Goal: Information Seeking & Learning: Learn about a topic

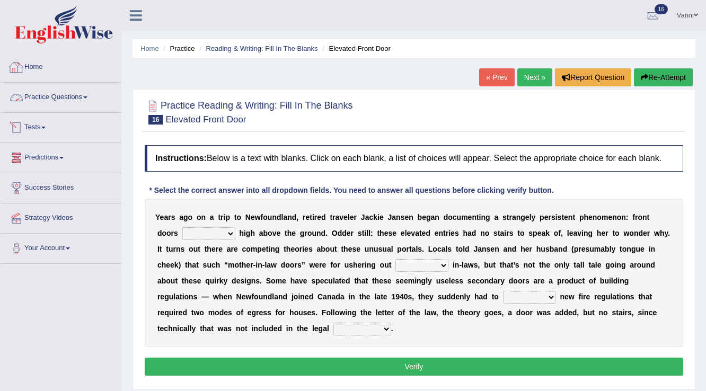
click at [38, 92] on link "Practice Questions" at bounding box center [61, 96] width 121 height 26
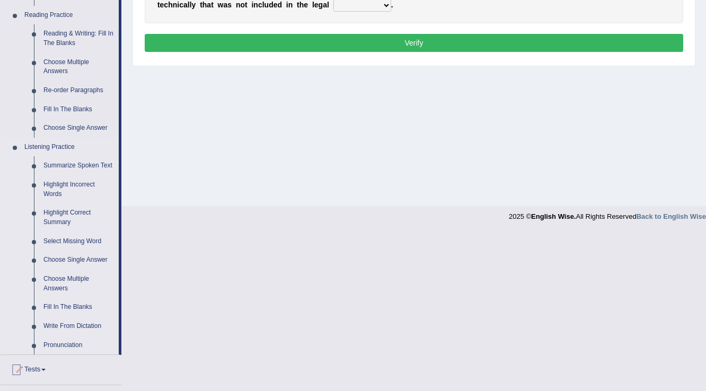
scroll to position [339, 0]
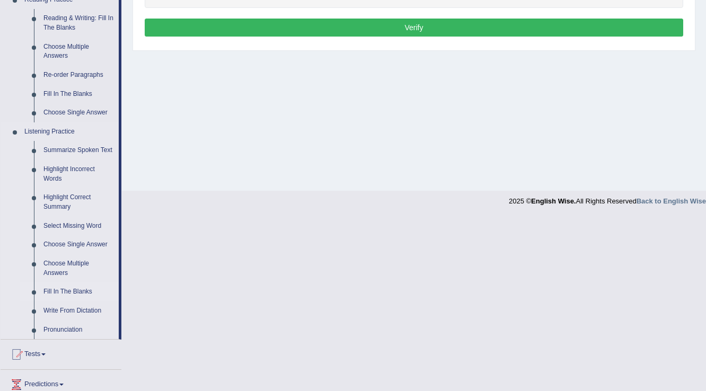
click at [72, 291] on link "Fill In The Blanks" at bounding box center [79, 291] width 80 height 19
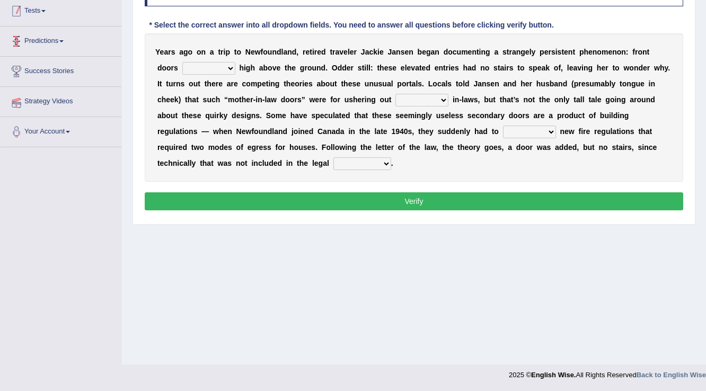
scroll to position [165, 0]
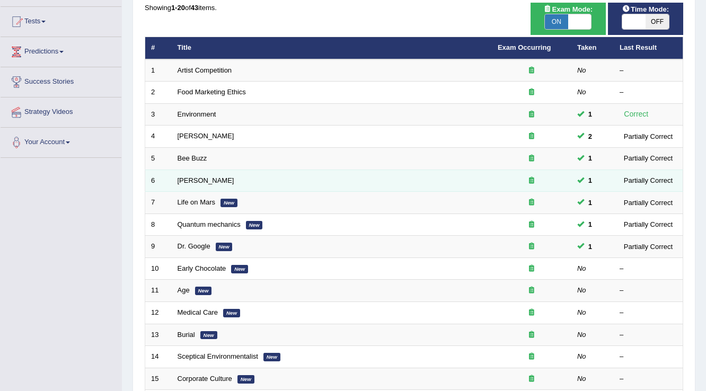
scroll to position [85, 0]
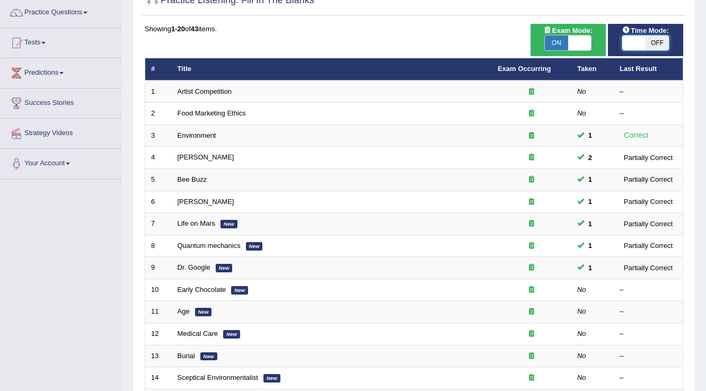
click at [632, 48] on span at bounding box center [633, 43] width 23 height 15
checkbox input "true"
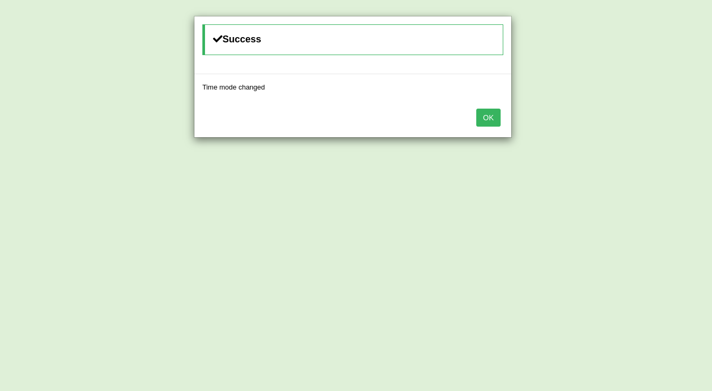
click at [490, 117] on button "OK" at bounding box center [488, 118] width 24 height 18
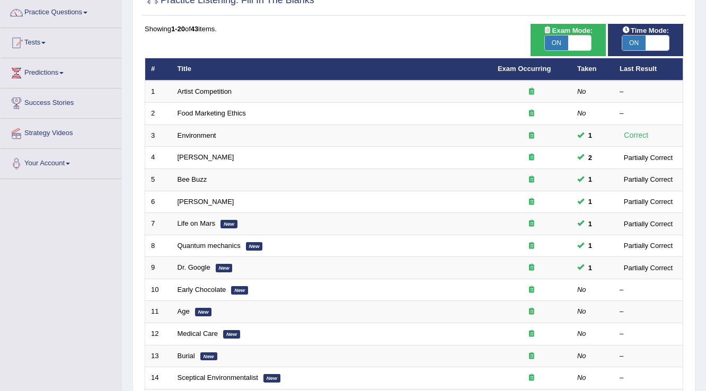
scroll to position [170, 0]
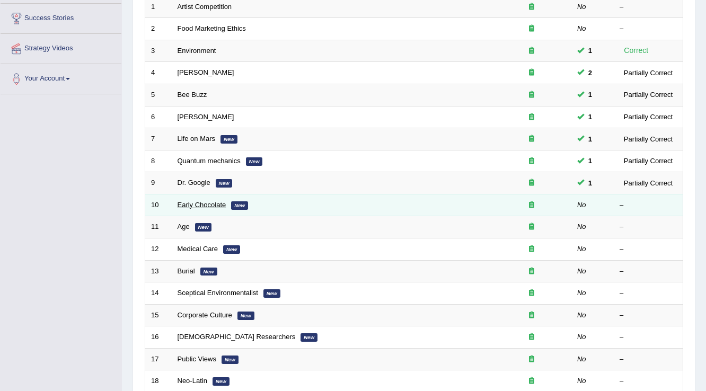
click at [225, 206] on link "Early Chocolate" at bounding box center [202, 205] width 49 height 8
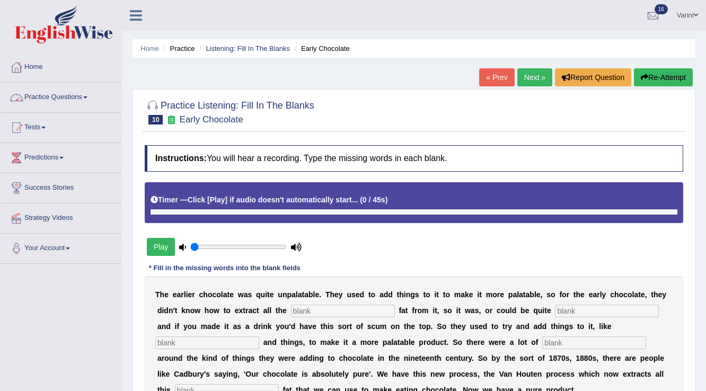
click at [73, 89] on link "Practice Questions" at bounding box center [61, 96] width 121 height 26
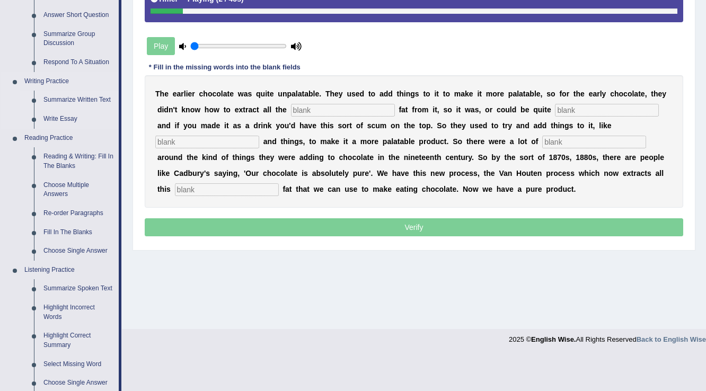
scroll to position [212, 0]
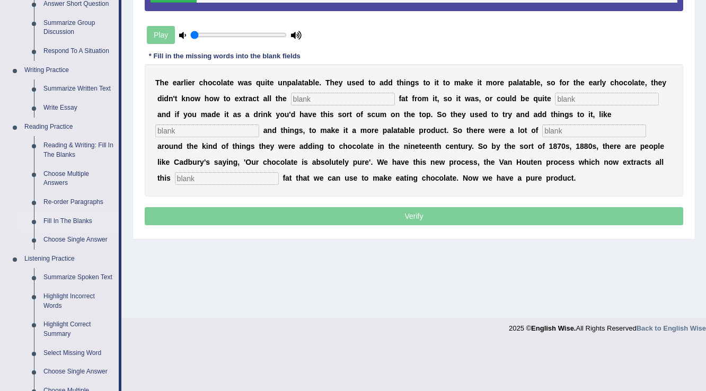
click at [63, 220] on link "Fill In The Blanks" at bounding box center [79, 221] width 80 height 19
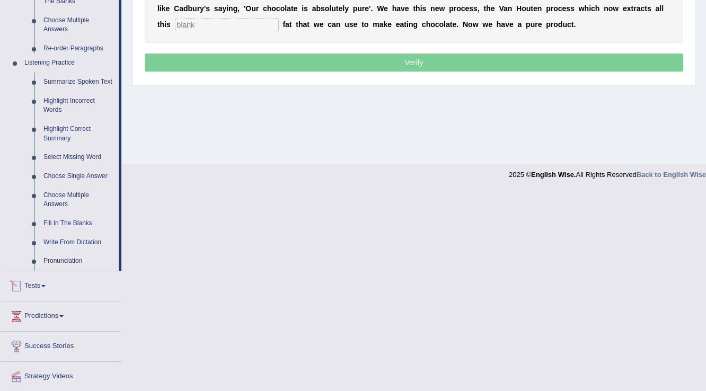
scroll to position [325, 0]
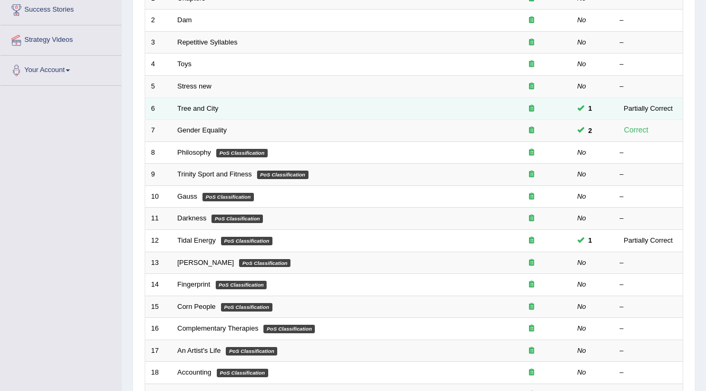
scroll to position [127, 0]
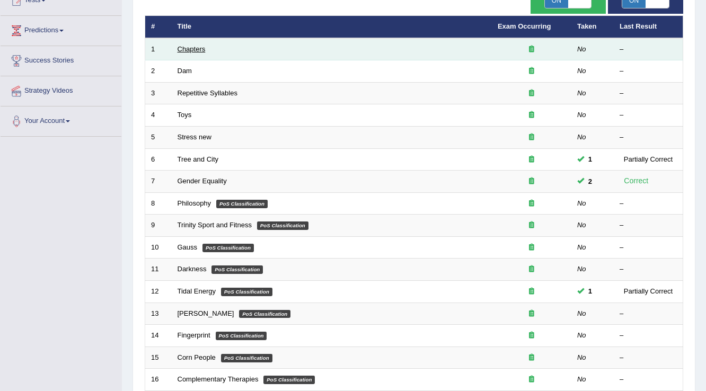
click at [183, 48] on link "Chapters" at bounding box center [192, 49] width 28 height 8
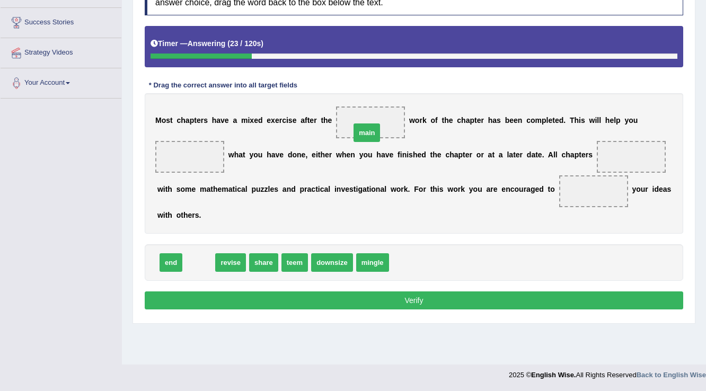
drag, startPoint x: 204, startPoint y: 261, endPoint x: 372, endPoint y: 131, distance: 212.3
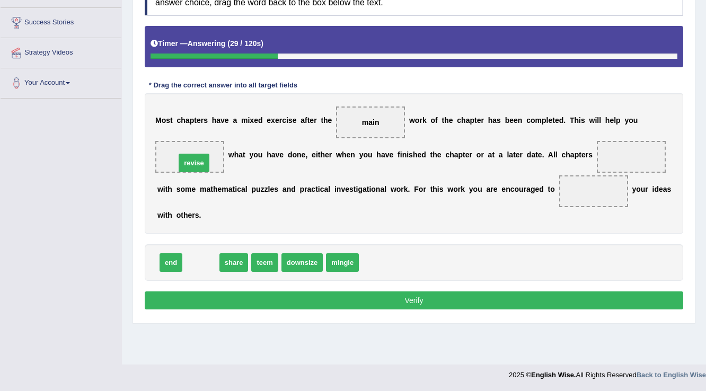
drag, startPoint x: 204, startPoint y: 259, endPoint x: 197, endPoint y: 160, distance: 99.9
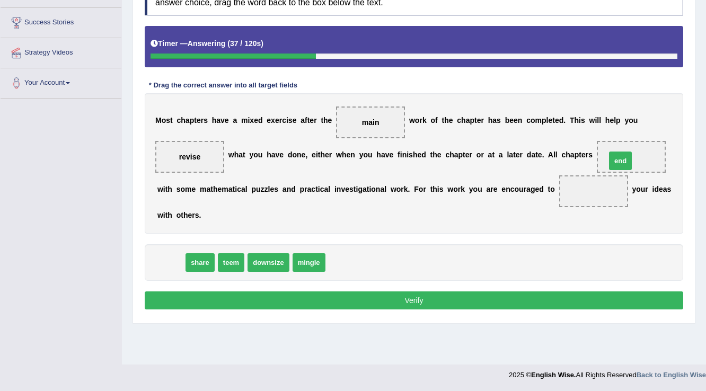
drag, startPoint x: 176, startPoint y: 258, endPoint x: 625, endPoint y: 156, distance: 460.8
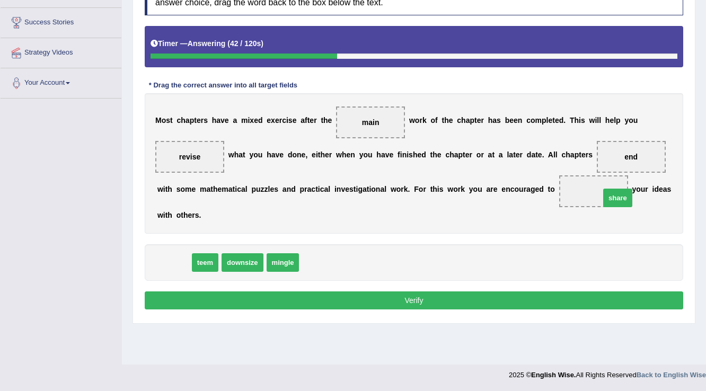
drag, startPoint x: 180, startPoint y: 259, endPoint x: 624, endPoint y: 194, distance: 448.3
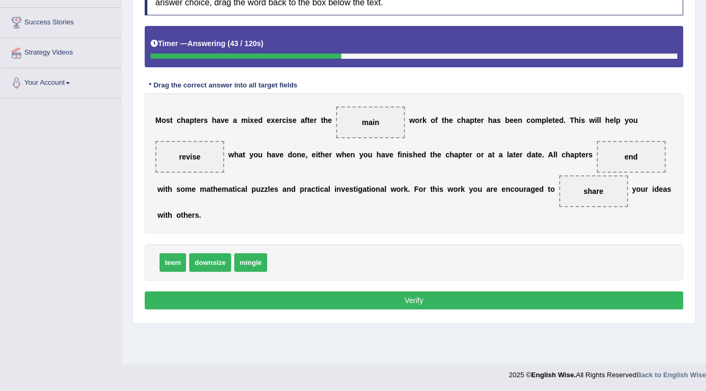
click at [413, 303] on button "Verify" at bounding box center [414, 300] width 538 height 18
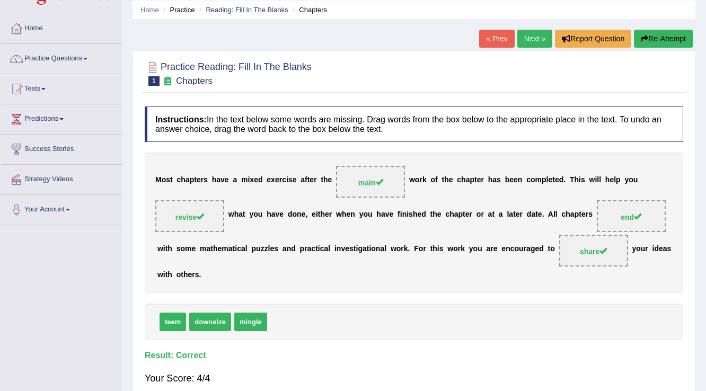
scroll to position [38, 0]
click at [524, 42] on link "Next »" at bounding box center [534, 39] width 35 height 18
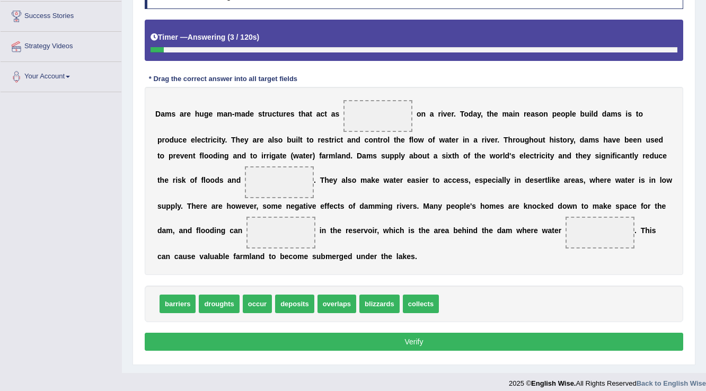
scroll to position [178, 0]
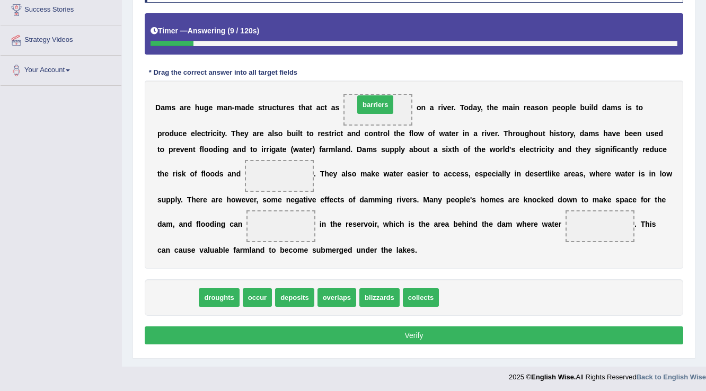
drag, startPoint x: 170, startPoint y: 297, endPoint x: 367, endPoint y: 104, distance: 276.2
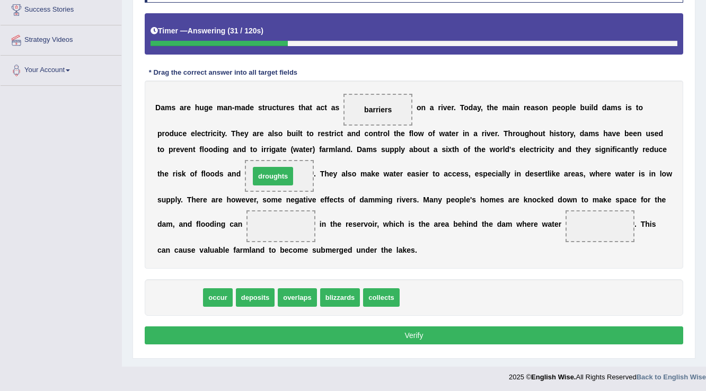
drag, startPoint x: 184, startPoint y: 295, endPoint x: 278, endPoint y: 174, distance: 153.1
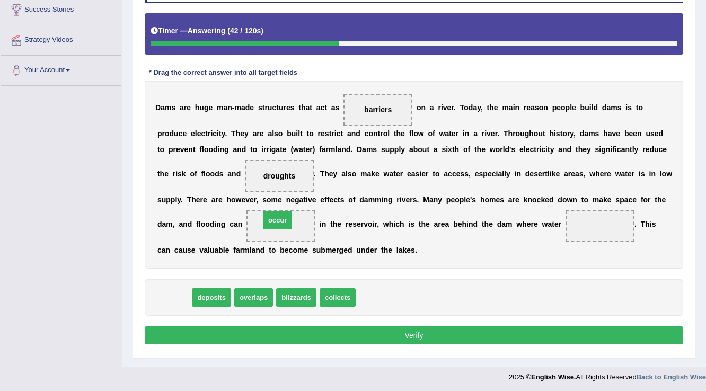
drag, startPoint x: 164, startPoint y: 293, endPoint x: 267, endPoint y: 215, distance: 129.4
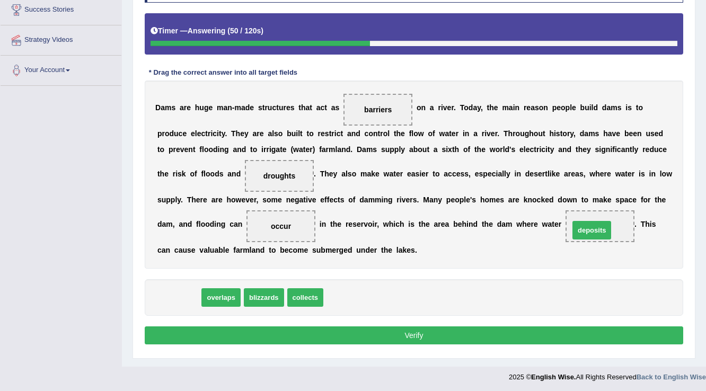
drag, startPoint x: 177, startPoint y: 298, endPoint x: 590, endPoint y: 231, distance: 418.2
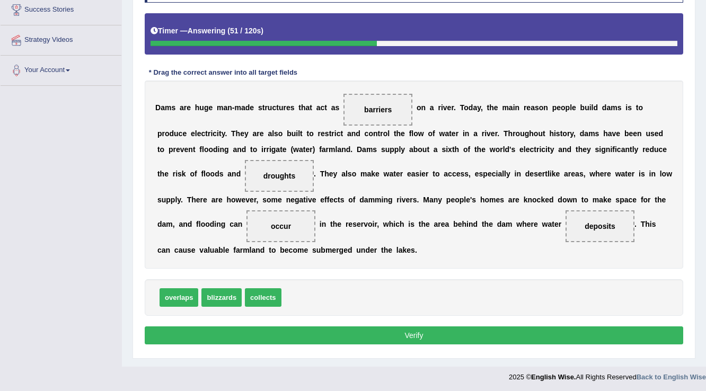
click at [411, 335] on button "Verify" at bounding box center [414, 335] width 538 height 18
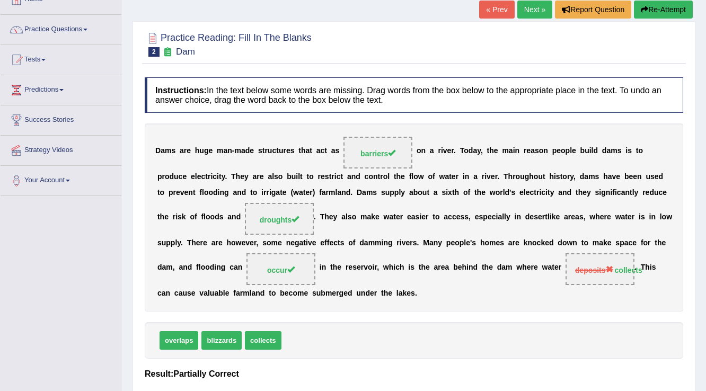
scroll to position [38, 0]
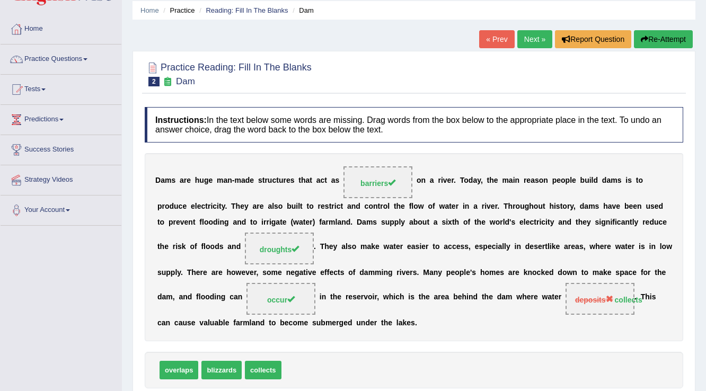
click at [527, 43] on link "Next »" at bounding box center [534, 39] width 35 height 18
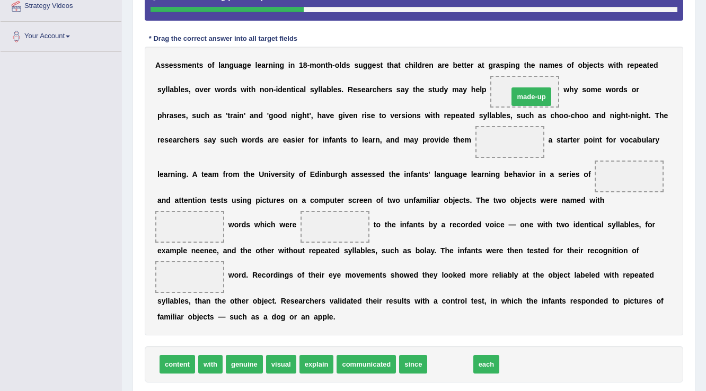
drag, startPoint x: 440, startPoint y: 366, endPoint x: 522, endPoint y: 98, distance: 279.7
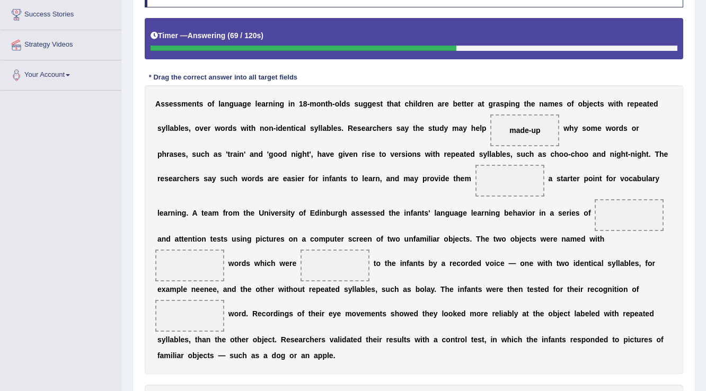
scroll to position [254, 0]
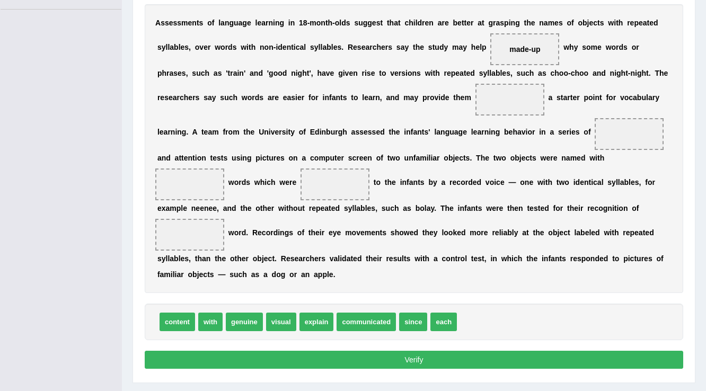
drag, startPoint x: 225, startPoint y: 322, endPoint x: 232, endPoint y: 320, distance: 7.7
click at [225, 322] on div "content with genuine visual explain communicated since each" at bounding box center [414, 322] width 538 height 37
drag, startPoint x: 232, startPoint y: 320, endPoint x: 196, endPoint y: 174, distance: 150.8
click at [264, 317] on span "explain" at bounding box center [276, 322] width 34 height 19
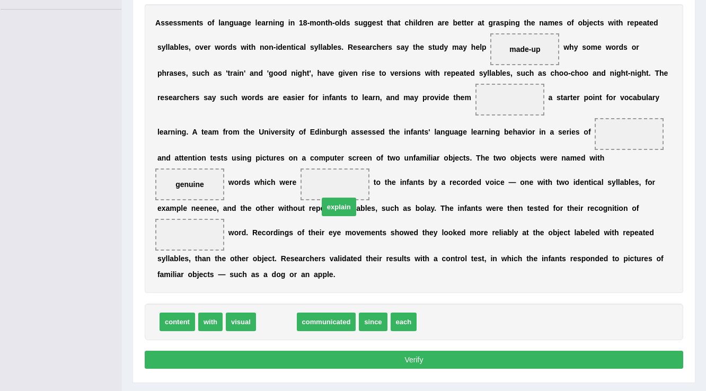
drag, startPoint x: 264, startPoint y: 317, endPoint x: 322, endPoint y: 184, distance: 144.8
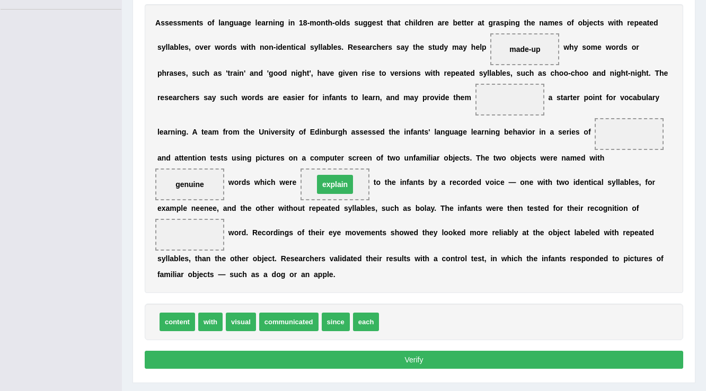
click at [322, 184] on span "explain" at bounding box center [335, 184] width 36 height 19
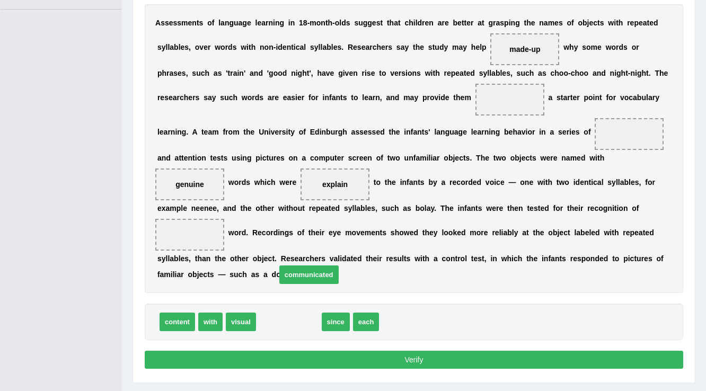
drag, startPoint x: 282, startPoint y: 326, endPoint x: 307, endPoint y: 269, distance: 62.9
click at [307, 269] on span "communicated" at bounding box center [308, 275] width 59 height 19
drag, startPoint x: 332, startPoint y: 179, endPoint x: 335, endPoint y: 234, distance: 55.2
click at [335, 189] on span "explain" at bounding box center [334, 184] width 25 height 8
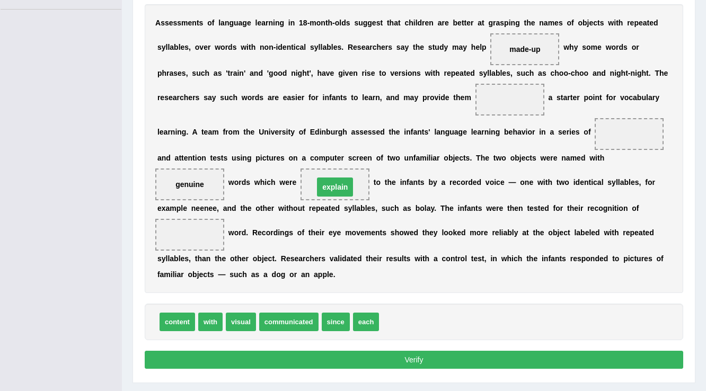
click at [335, 234] on b "y" at bounding box center [335, 232] width 4 height 8
drag, startPoint x: 335, startPoint y: 184, endPoint x: 405, endPoint y: 327, distance: 159.3
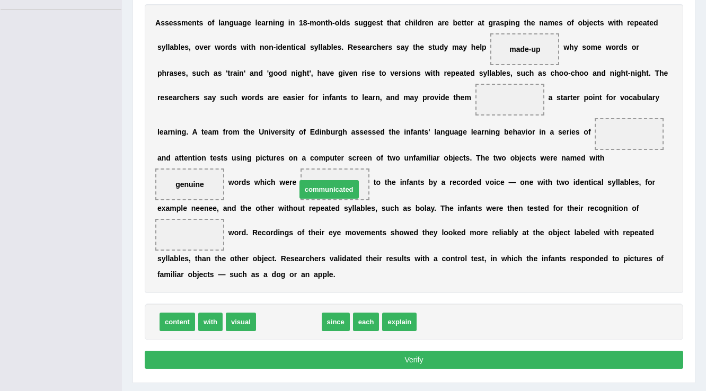
drag, startPoint x: 290, startPoint y: 315, endPoint x: 330, endPoint y: 183, distance: 138.5
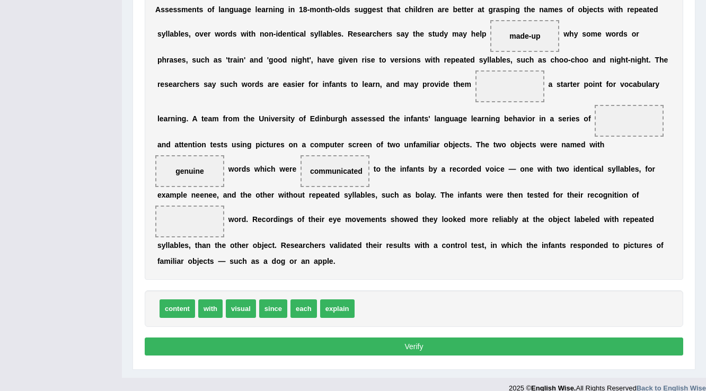
scroll to position [279, 0]
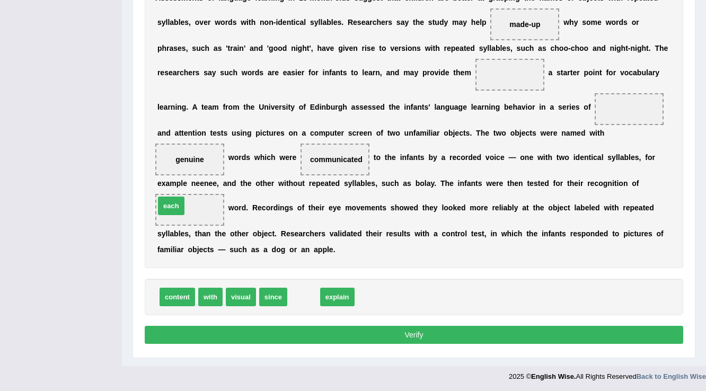
drag, startPoint x: 310, startPoint y: 295, endPoint x: 178, endPoint y: 204, distance: 160.5
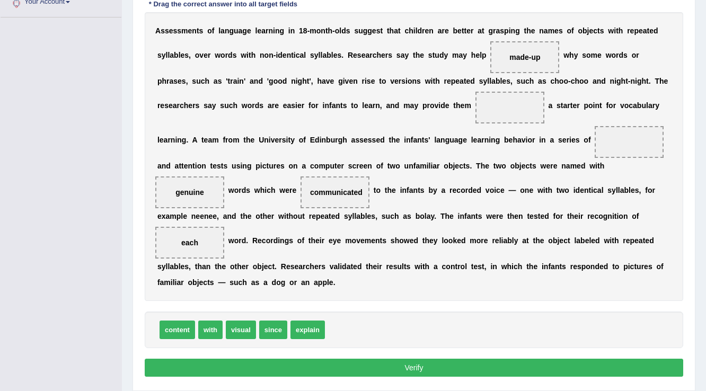
scroll to position [237, 0]
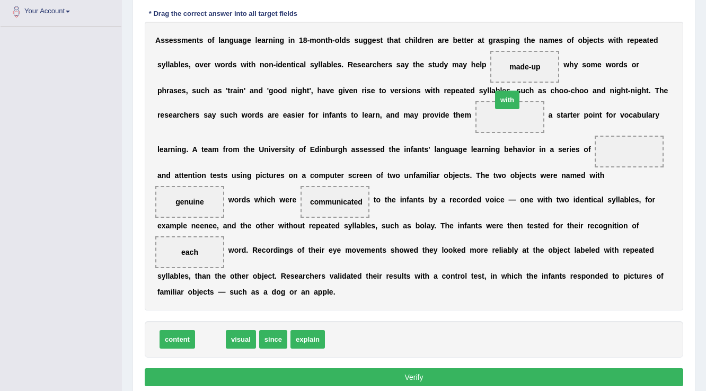
drag, startPoint x: 206, startPoint y: 338, endPoint x: 502, endPoint y: 99, distance: 381.4
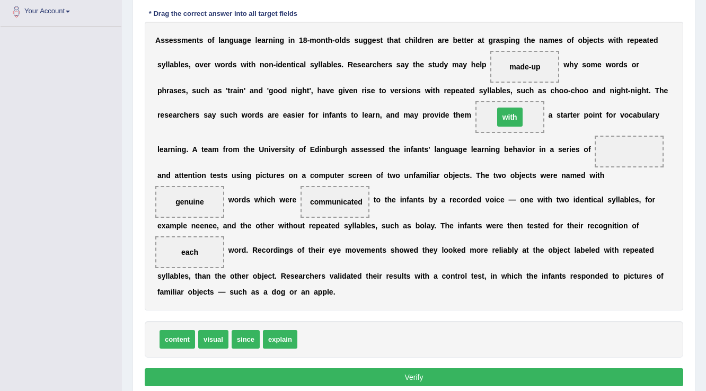
click at [502, 99] on div "A s s e s s m e n t s o f l a n g u a g e l e a r n i n g i n 1 8 - m o n t h -…" at bounding box center [414, 166] width 538 height 289
drag, startPoint x: 210, startPoint y: 335, endPoint x: 615, endPoint y: 154, distance: 443.9
click at [412, 377] on button "Verify" at bounding box center [414, 377] width 538 height 18
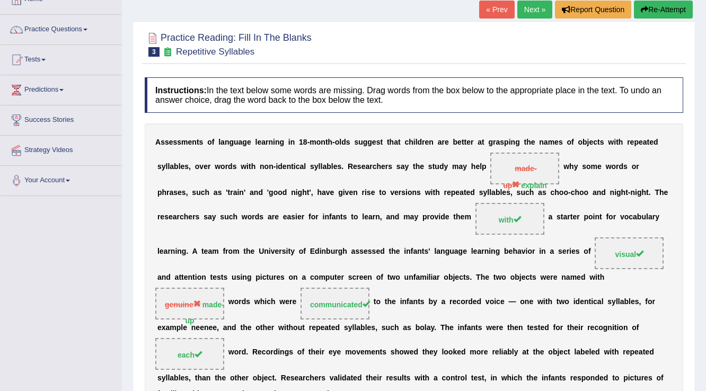
scroll to position [67, 0]
click at [526, 12] on link "Next »" at bounding box center [534, 10] width 35 height 18
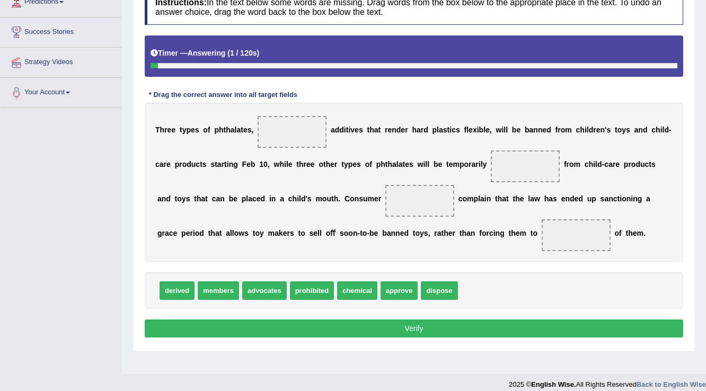
scroll to position [165, 0]
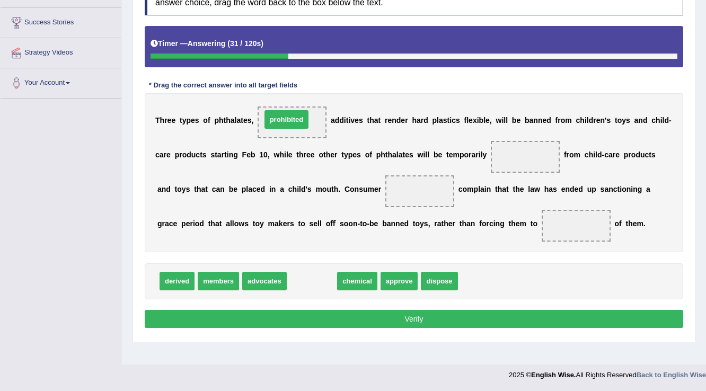
drag, startPoint x: 324, startPoint y: 281, endPoint x: 299, endPoint y: 120, distance: 163.6
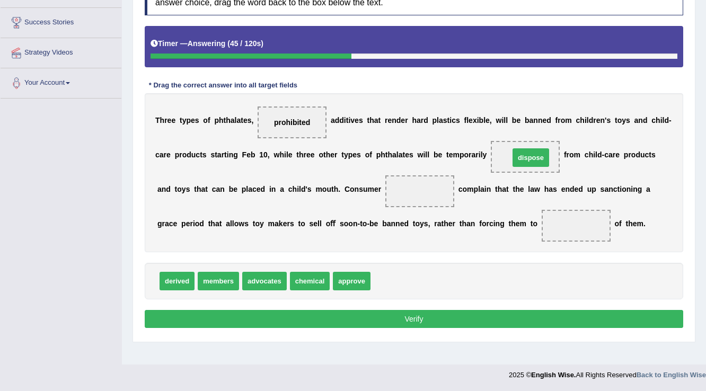
drag, startPoint x: 389, startPoint y: 279, endPoint x: 528, endPoint y: 155, distance: 185.8
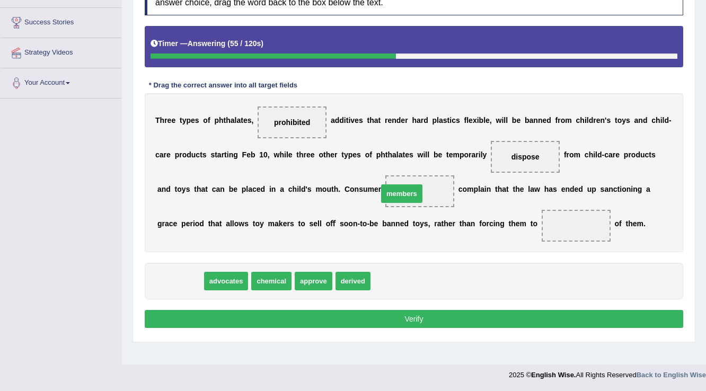
drag, startPoint x: 178, startPoint y: 276, endPoint x: 399, endPoint y: 190, distance: 236.8
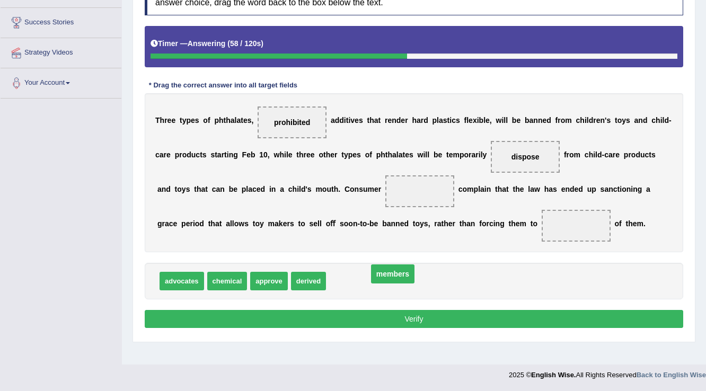
drag, startPoint x: 401, startPoint y: 196, endPoint x: 378, endPoint y: 275, distance: 81.7
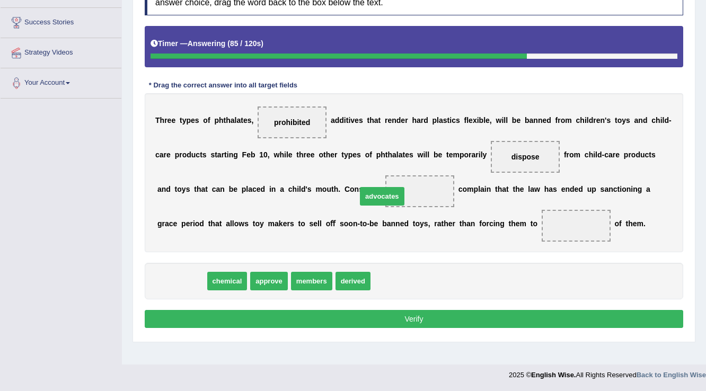
drag, startPoint x: 185, startPoint y: 280, endPoint x: 395, endPoint y: 188, distance: 228.8
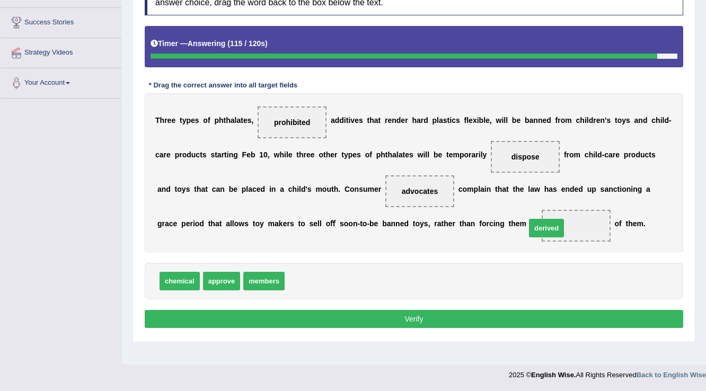
drag, startPoint x: 304, startPoint y: 284, endPoint x: 545, endPoint y: 231, distance: 246.9
click at [404, 314] on button "Verify" at bounding box center [414, 319] width 538 height 18
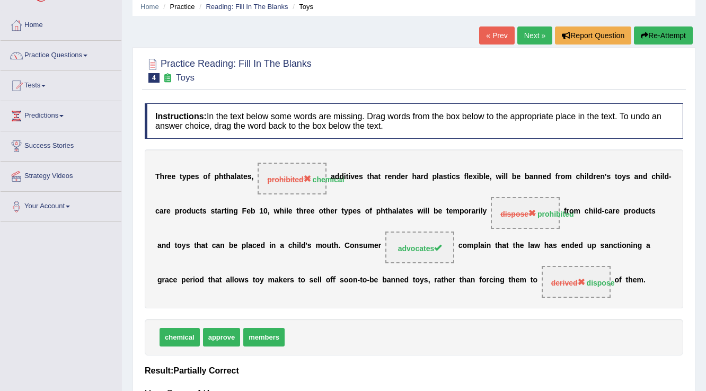
scroll to position [38, 0]
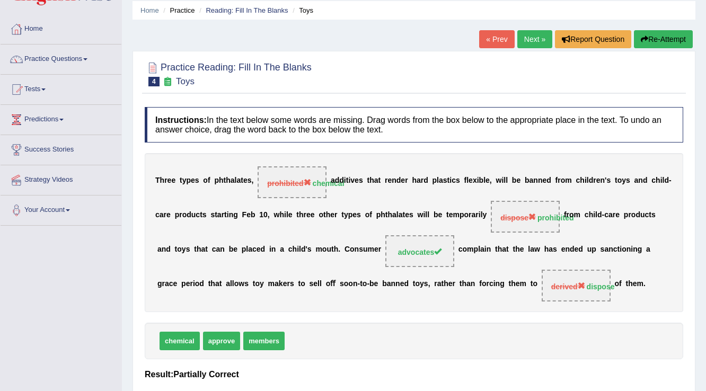
drag, startPoint x: 642, startPoint y: 35, endPoint x: 602, endPoint y: 59, distance: 47.1
click at [641, 36] on icon "button" at bounding box center [644, 39] width 7 height 7
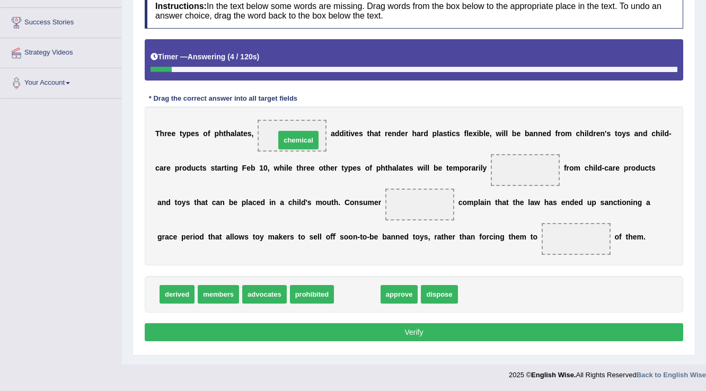
drag, startPoint x: 362, startPoint y: 292, endPoint x: 303, endPoint y: 138, distance: 165.1
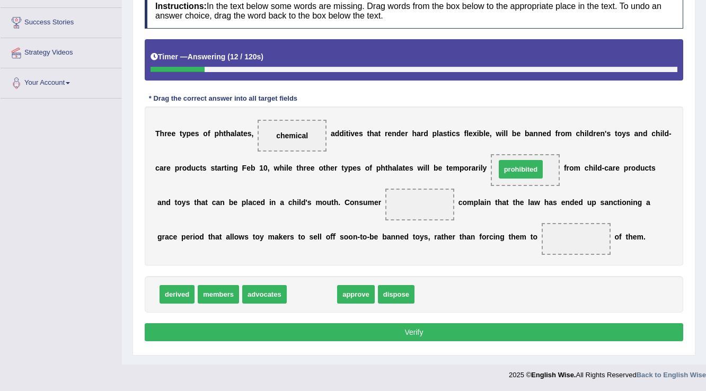
drag, startPoint x: 310, startPoint y: 295, endPoint x: 518, endPoint y: 170, distance: 243.4
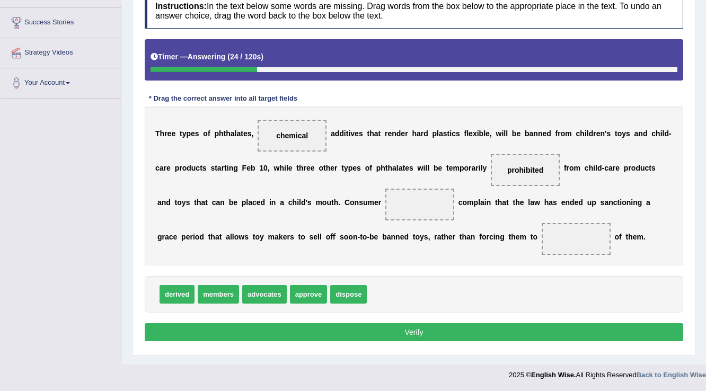
click at [302, 293] on span "approve" at bounding box center [309, 294] width 38 height 19
drag, startPoint x: 180, startPoint y: 294, endPoint x: 394, endPoint y: 209, distance: 229.8
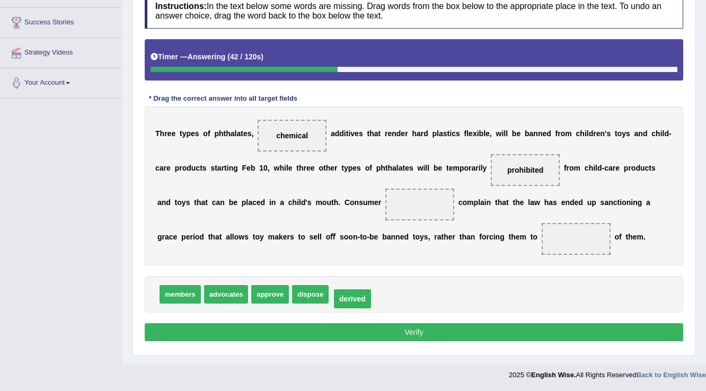
drag, startPoint x: 401, startPoint y: 199, endPoint x: 360, endPoint y: 284, distance: 93.9
drag, startPoint x: 309, startPoint y: 296, endPoint x: 391, endPoint y: 208, distance: 120.8
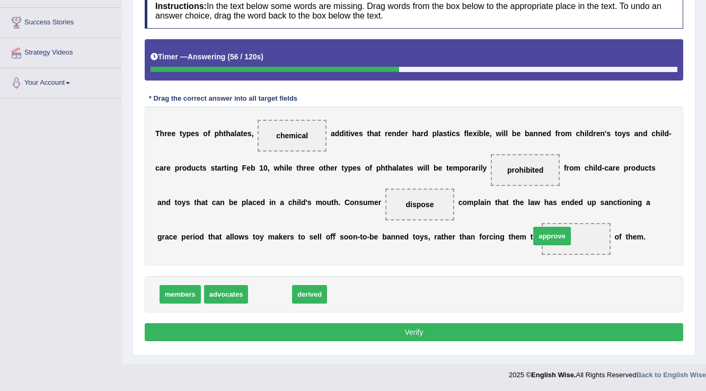
drag, startPoint x: 274, startPoint y: 294, endPoint x: 556, endPoint y: 235, distance: 287.9
click at [411, 335] on button "Verify" at bounding box center [414, 332] width 538 height 18
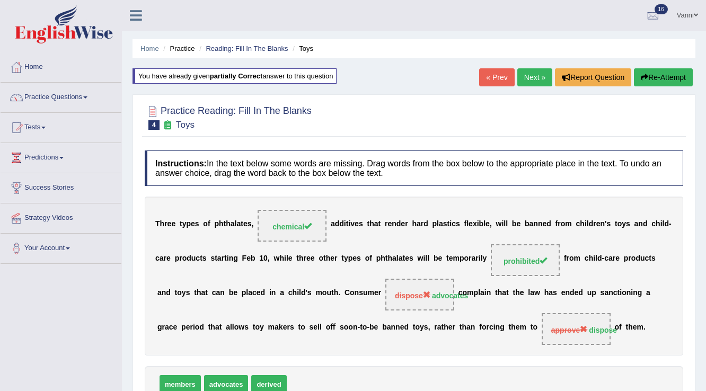
click at [530, 81] on link "Next »" at bounding box center [534, 77] width 35 height 18
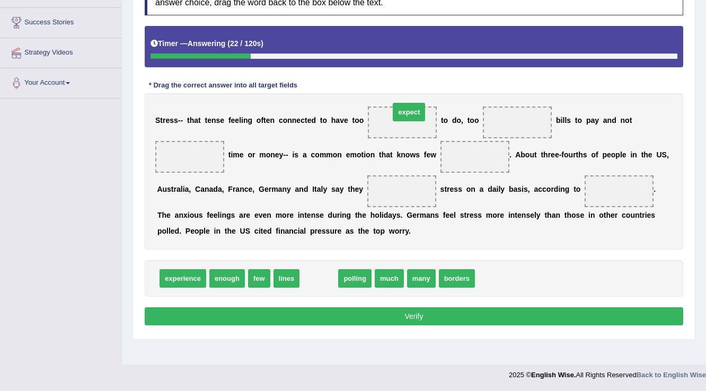
drag, startPoint x: 321, startPoint y: 278, endPoint x: 411, endPoint y: 111, distance: 189.2
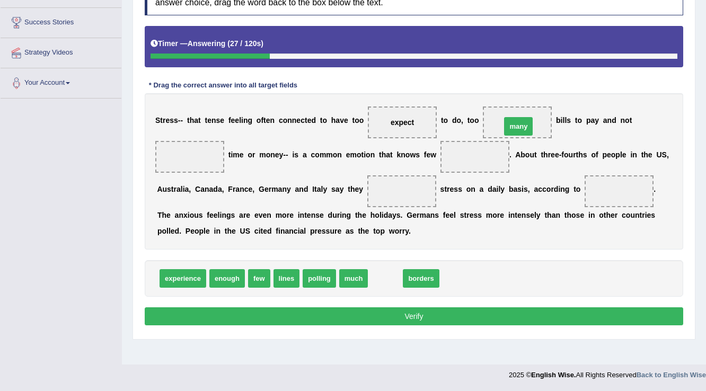
drag, startPoint x: 379, startPoint y: 270, endPoint x: 512, endPoint y: 119, distance: 201.3
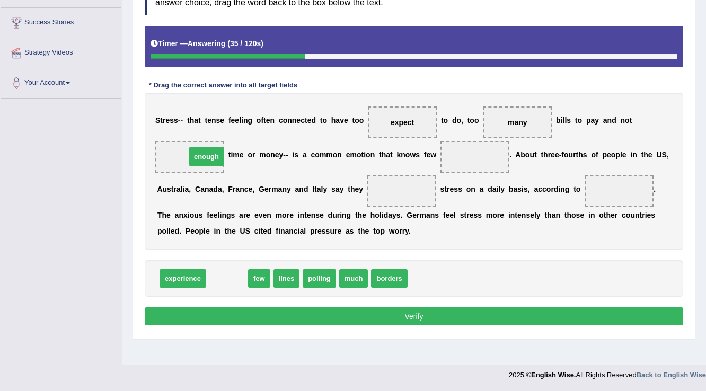
drag, startPoint x: 226, startPoint y: 275, endPoint x: 204, endPoint y: 153, distance: 124.5
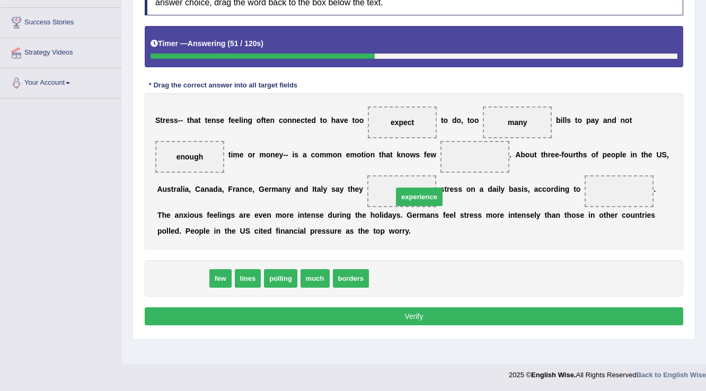
drag, startPoint x: 174, startPoint y: 275, endPoint x: 411, endPoint y: 191, distance: 250.9
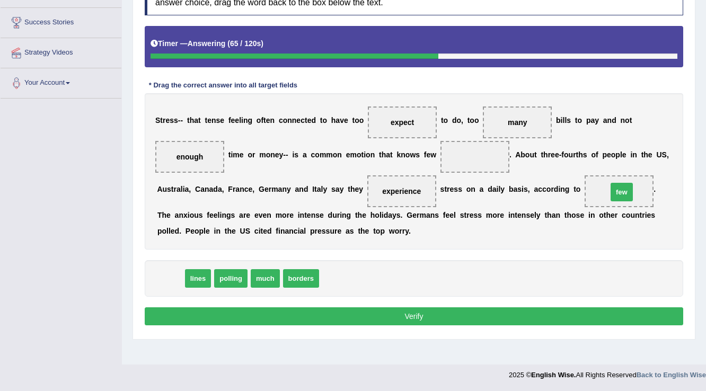
drag, startPoint x: 172, startPoint y: 278, endPoint x: 623, endPoint y: 191, distance: 459.2
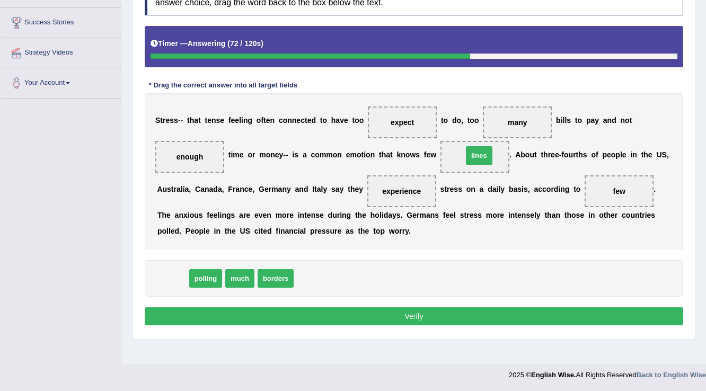
drag, startPoint x: 174, startPoint y: 276, endPoint x: 481, endPoint y: 153, distance: 330.1
click at [410, 319] on button "Verify" at bounding box center [414, 316] width 538 height 18
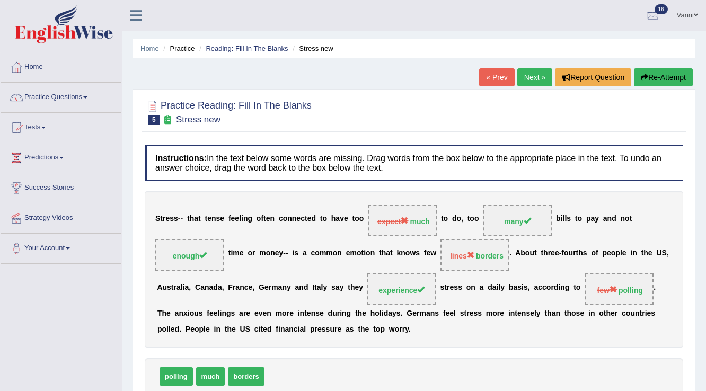
click at [527, 85] on link "Next »" at bounding box center [534, 77] width 35 height 18
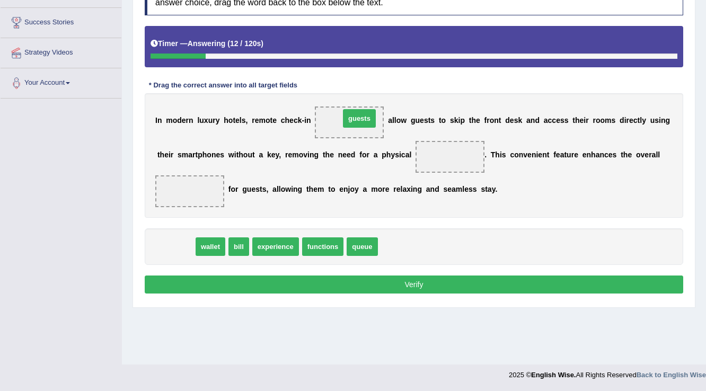
drag, startPoint x: 169, startPoint y: 244, endPoint x: 351, endPoint y: 116, distance: 222.9
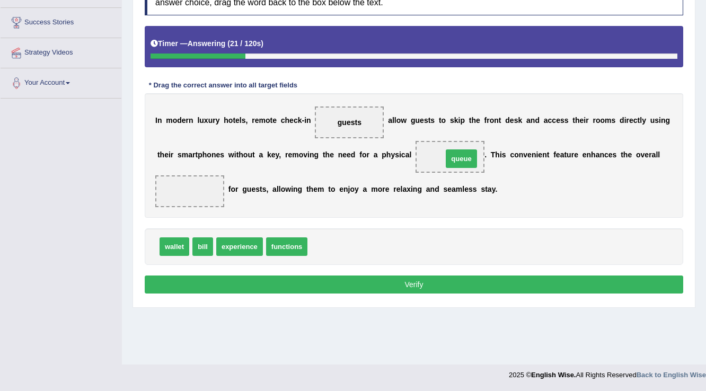
drag, startPoint x: 324, startPoint y: 243, endPoint x: 447, endPoint y: 155, distance: 150.8
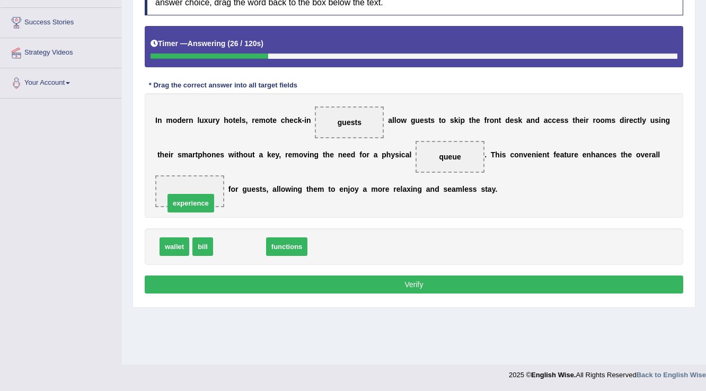
drag, startPoint x: 239, startPoint y: 242, endPoint x: 189, endPoint y: 188, distance: 73.1
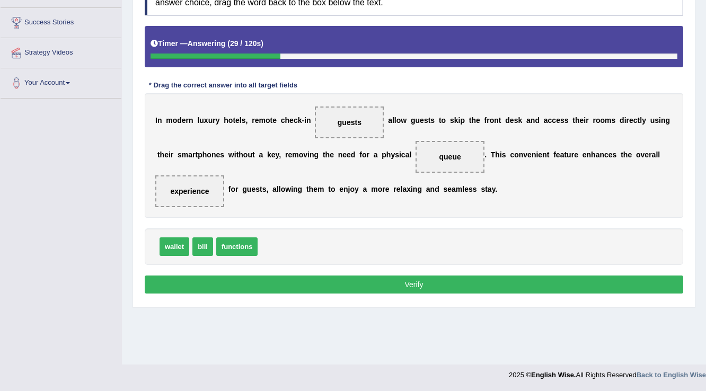
click at [408, 288] on button "Verify" at bounding box center [414, 285] width 538 height 18
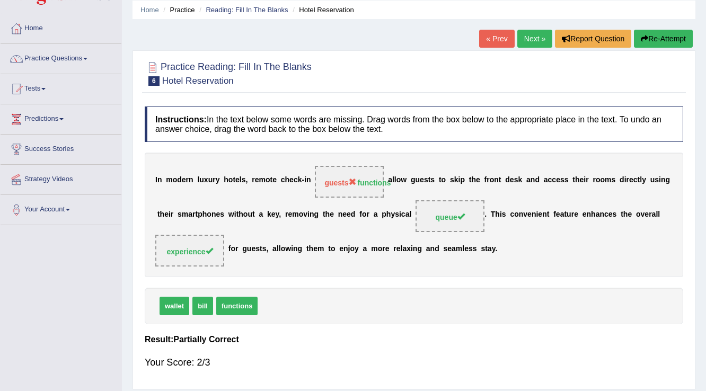
scroll to position [38, 0]
click at [528, 40] on link "Next »" at bounding box center [534, 39] width 35 height 18
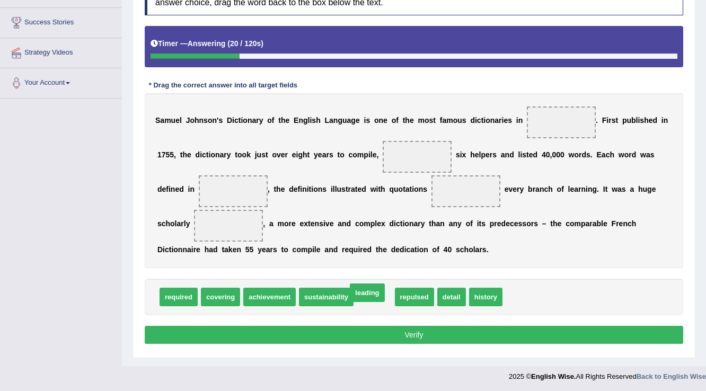
drag, startPoint x: 382, startPoint y: 297, endPoint x: 375, endPoint y: 293, distance: 8.1
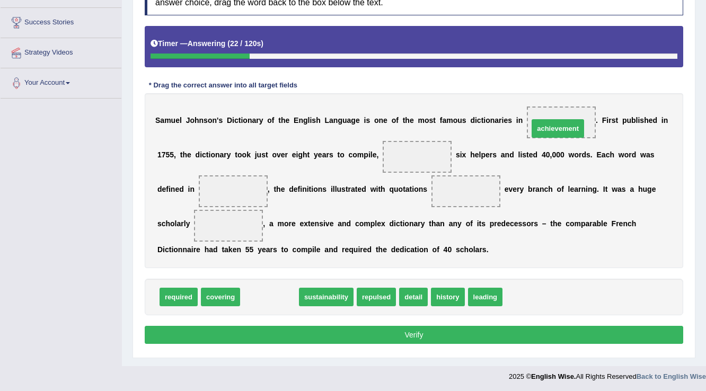
drag, startPoint x: 279, startPoint y: 296, endPoint x: 567, endPoint y: 128, distance: 334.0
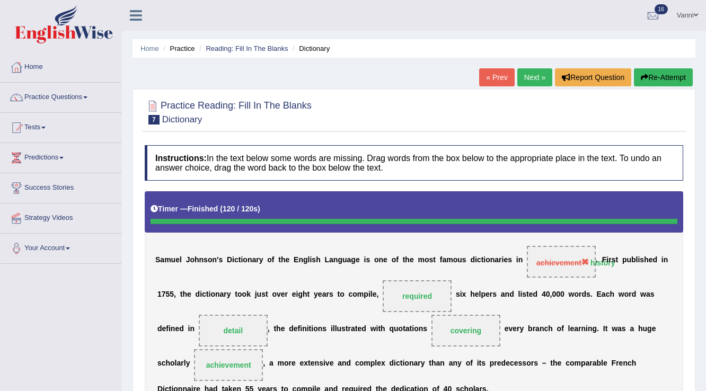
click at [695, 18] on span at bounding box center [696, 15] width 4 height 7
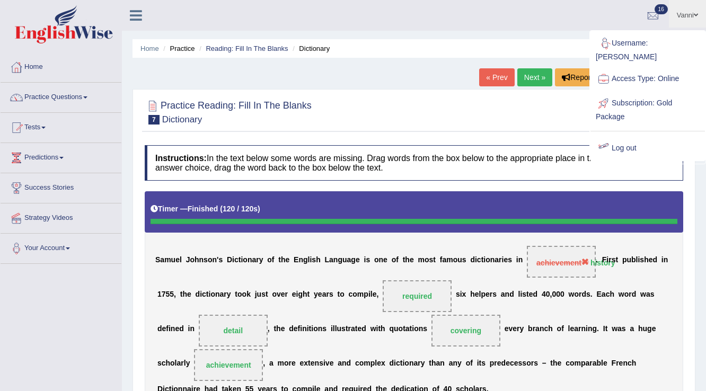
click at [624, 138] on link "Log out" at bounding box center [647, 148] width 114 height 24
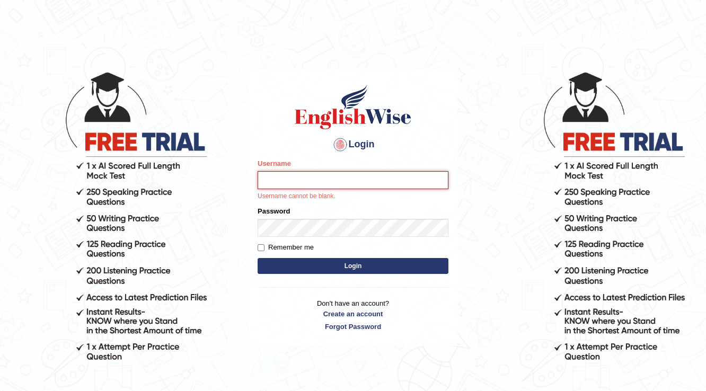
click at [303, 173] on input "Username" at bounding box center [353, 180] width 191 height 18
click at [302, 182] on input "Username" at bounding box center [353, 180] width 191 height 18
type input "adnanbandey"
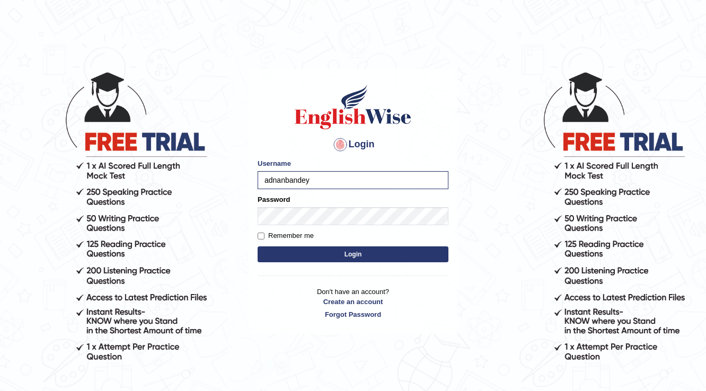
click at [326, 252] on button "Login" at bounding box center [353, 254] width 191 height 16
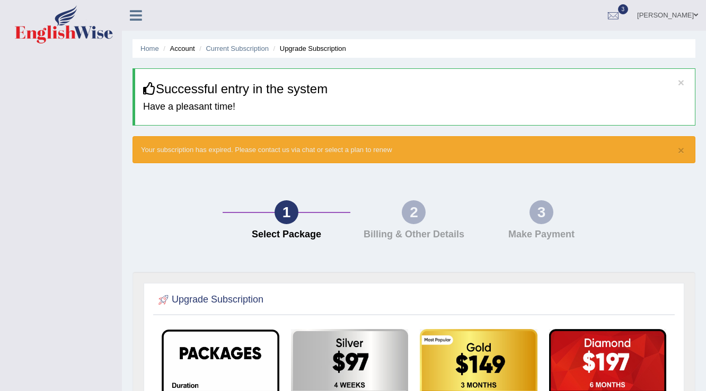
scroll to position [85, 0]
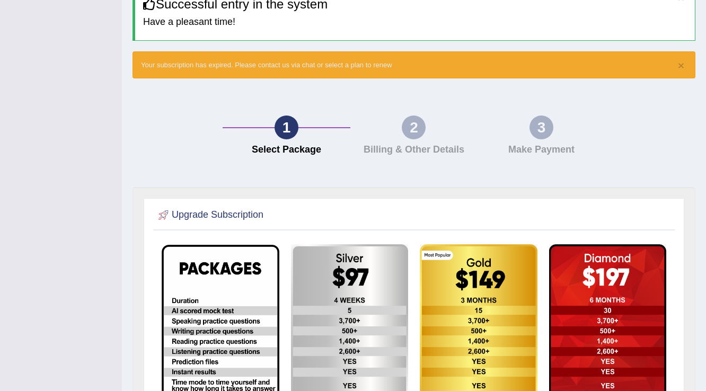
click at [415, 129] on div "2" at bounding box center [414, 128] width 24 height 24
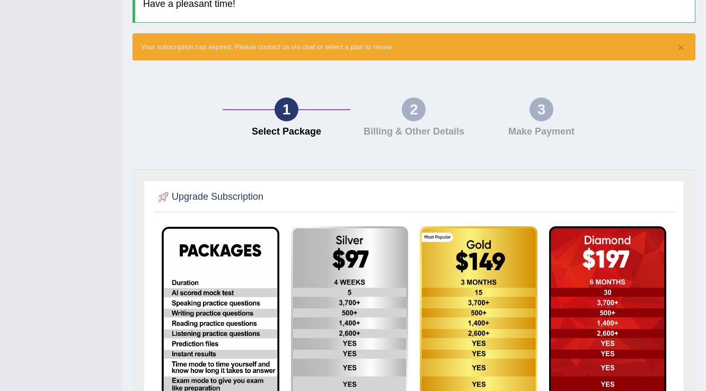
scroll to position [284, 0]
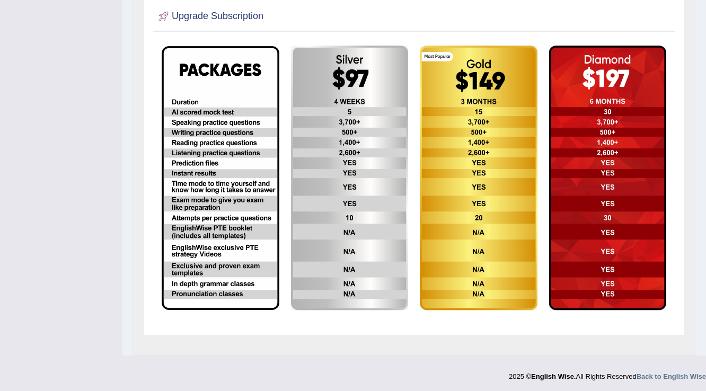
click at [416, 170] on td at bounding box center [478, 178] width 129 height 277
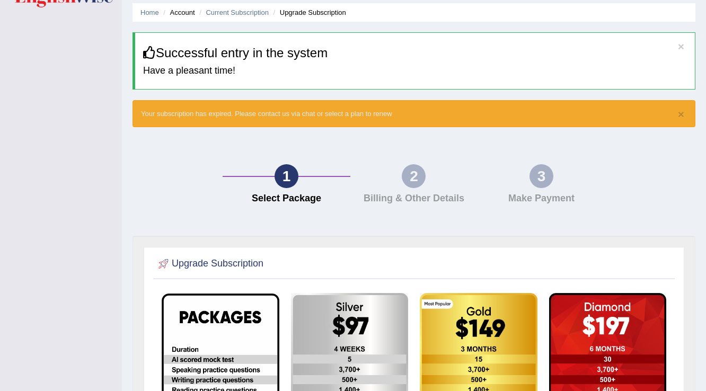
scroll to position [29, 0]
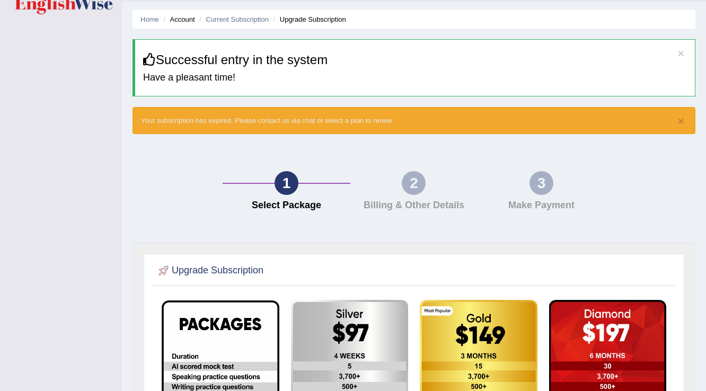
click at [411, 175] on div "2" at bounding box center [414, 183] width 24 height 24
click at [244, 17] on link "Current Subscription" at bounding box center [237, 19] width 63 height 8
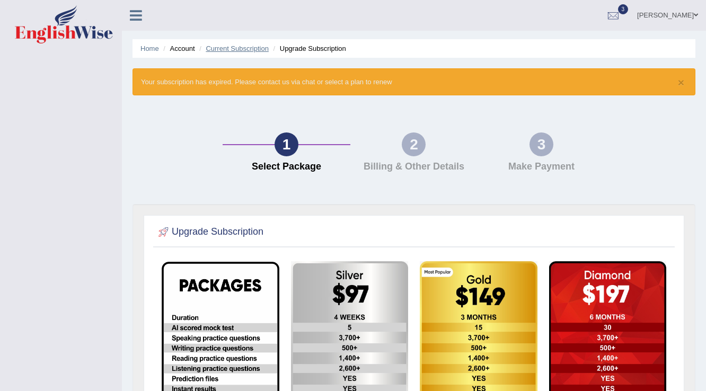
click at [229, 49] on link "Current Subscription" at bounding box center [237, 49] width 63 height 8
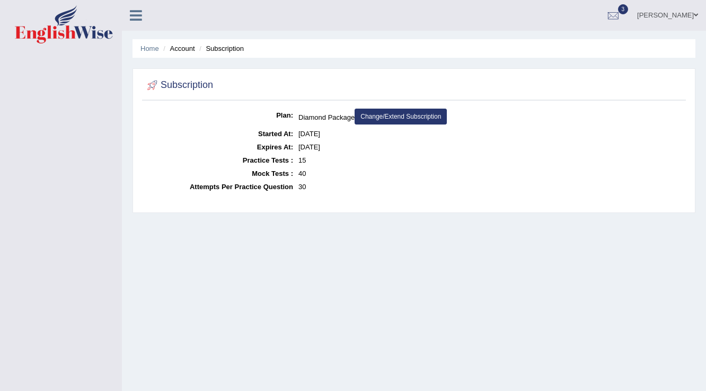
click at [143, 42] on ul "Home Account Subscription" at bounding box center [413, 48] width 563 height 19
click at [151, 47] on link "Home" at bounding box center [149, 49] width 19 height 8
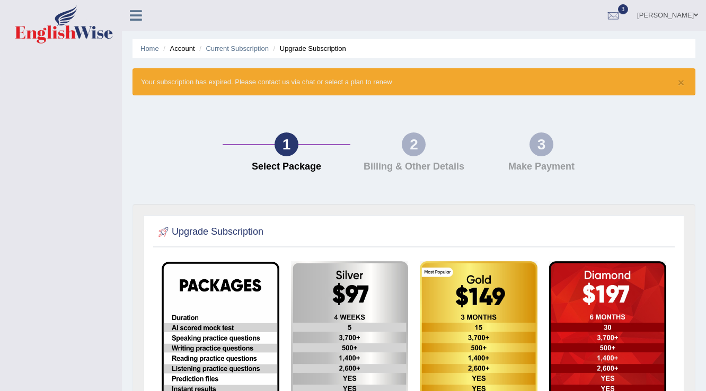
click at [416, 148] on div "2" at bounding box center [414, 144] width 24 height 24
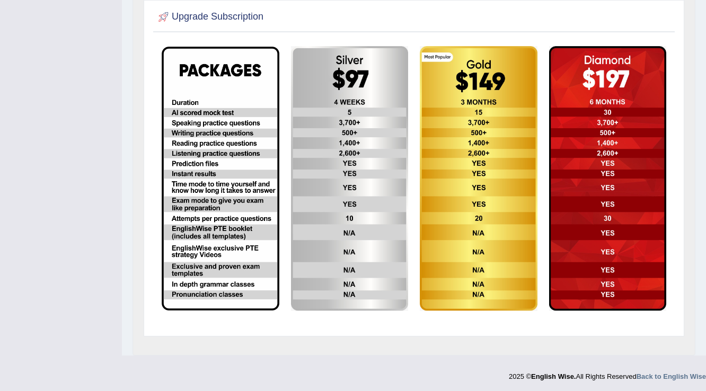
scroll to position [216, 0]
click at [365, 168] on img at bounding box center [350, 178] width 118 height 265
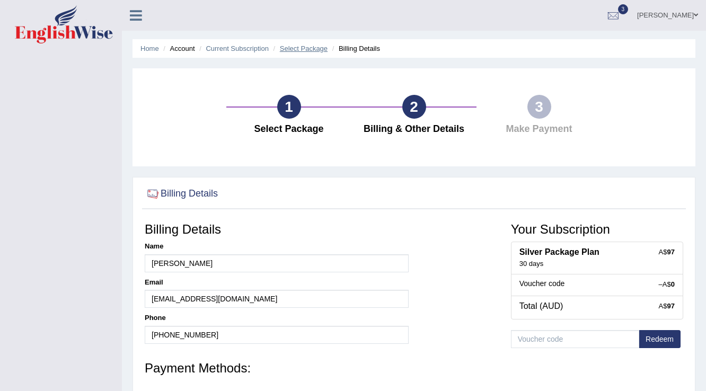
click at [297, 48] on link "Select Package" at bounding box center [304, 49] width 48 height 8
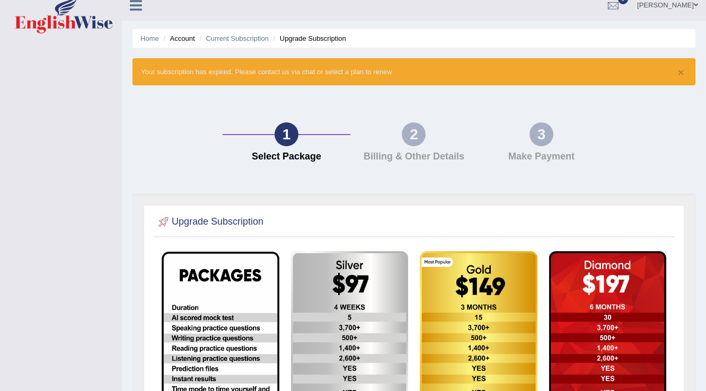
scroll to position [3, 0]
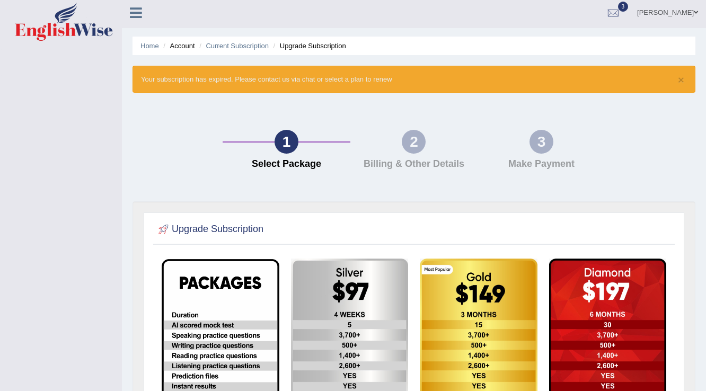
click at [688, 17] on link "Adnan Bandey" at bounding box center [667, 11] width 77 height 28
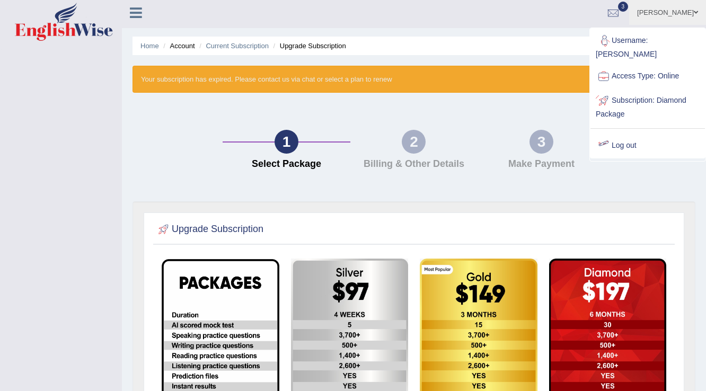
click at [623, 134] on link "Log out" at bounding box center [647, 146] width 114 height 24
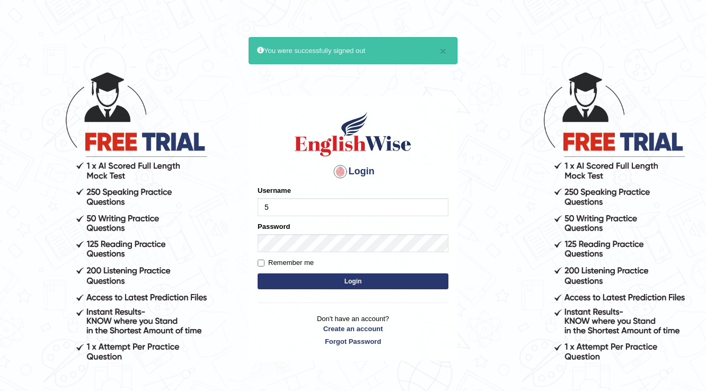
type input "532024"
click at [283, 277] on button "Login" at bounding box center [353, 281] width 191 height 16
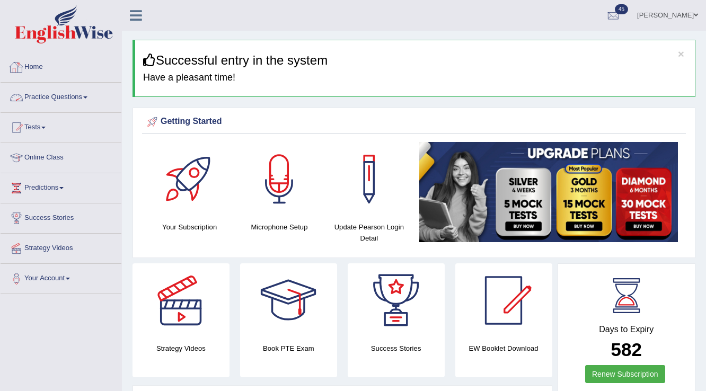
click at [664, 19] on link "Parul Chaudhary" at bounding box center [667, 14] width 77 height 28
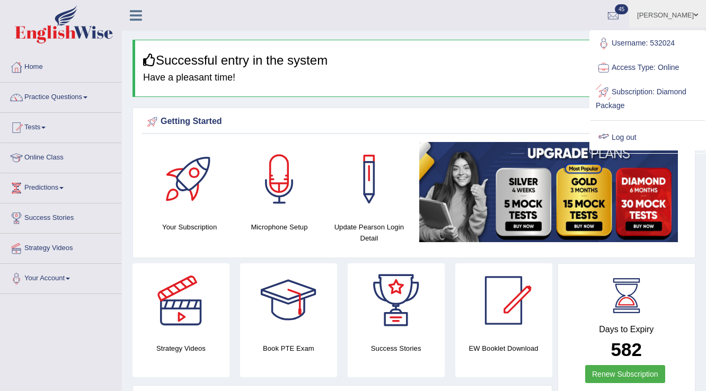
click at [619, 136] on link "Log out" at bounding box center [647, 138] width 114 height 24
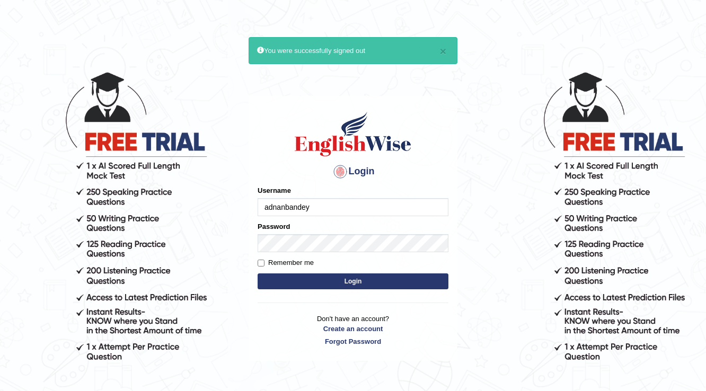
type input "adnanbandey"
click at [258, 273] on button "Login" at bounding box center [353, 281] width 191 height 16
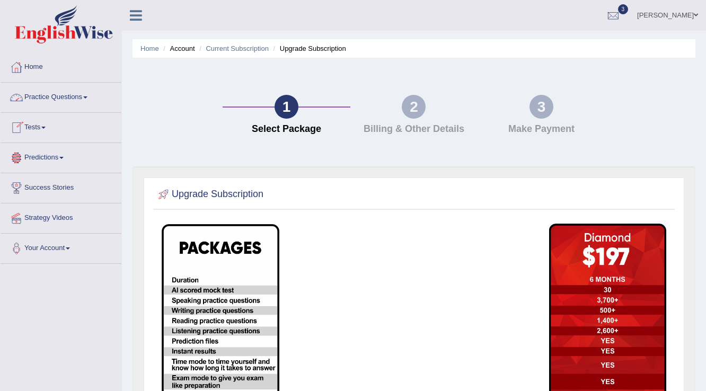
click at [43, 125] on link "Tests" at bounding box center [61, 126] width 121 height 26
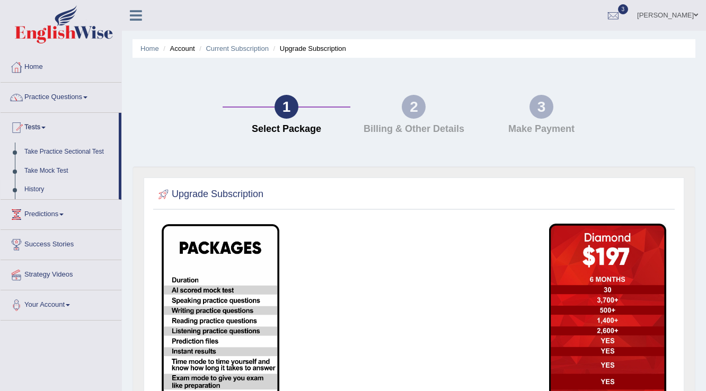
click at [30, 193] on link "History" at bounding box center [69, 189] width 99 height 19
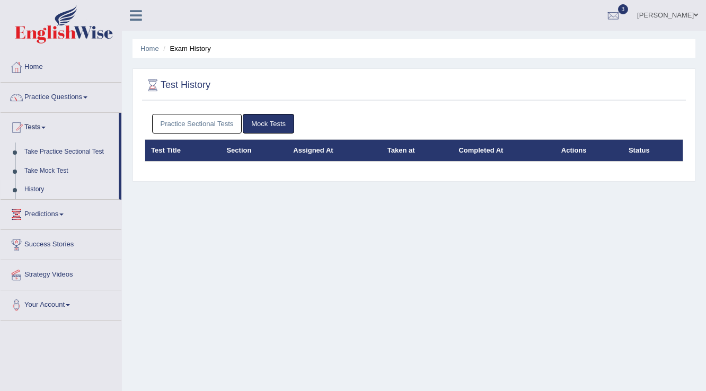
click at [34, 191] on link "History" at bounding box center [69, 189] width 99 height 19
click at [207, 124] on link "Practice Sectional Tests" at bounding box center [197, 124] width 90 height 20
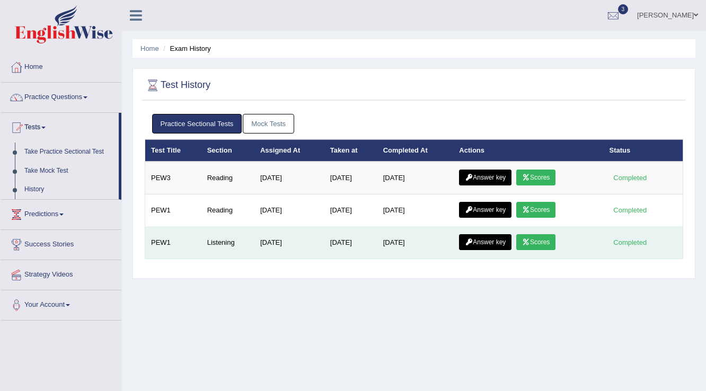
click at [530, 239] on icon at bounding box center [526, 242] width 8 height 6
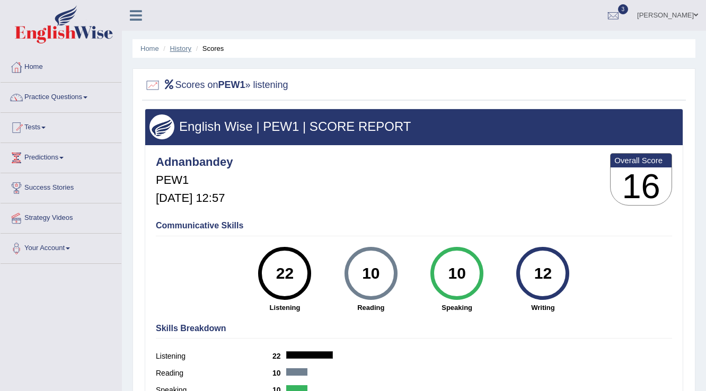
click at [172, 48] on link "History" at bounding box center [180, 49] width 21 height 8
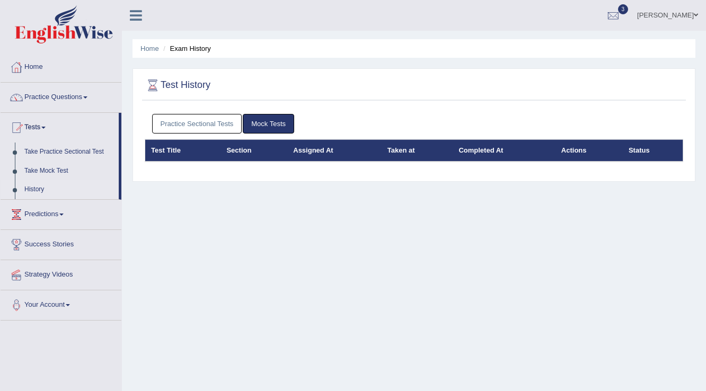
click at [216, 123] on link "Practice Sectional Tests" at bounding box center [197, 124] width 90 height 20
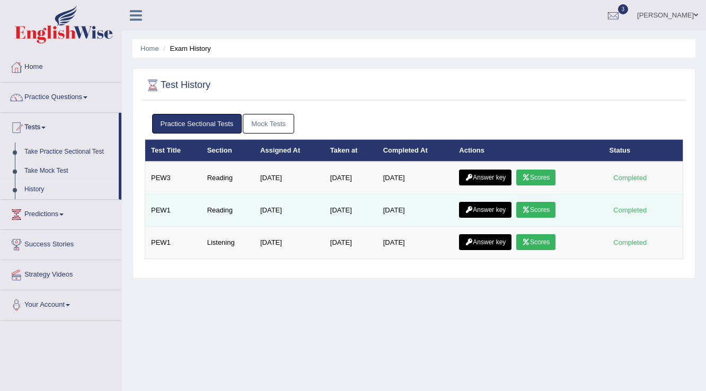
click at [546, 209] on link "Scores" at bounding box center [535, 210] width 39 height 16
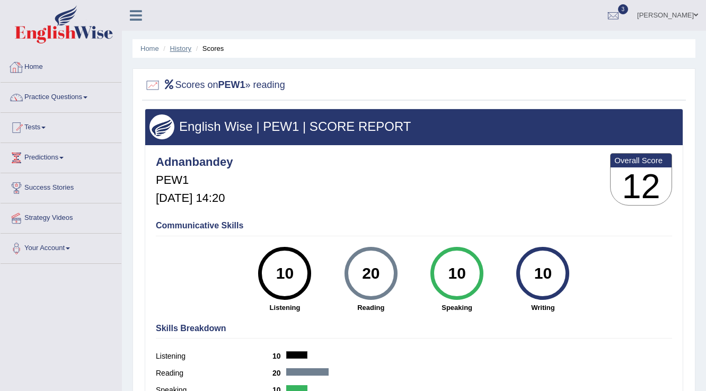
click at [184, 47] on link "History" at bounding box center [180, 49] width 21 height 8
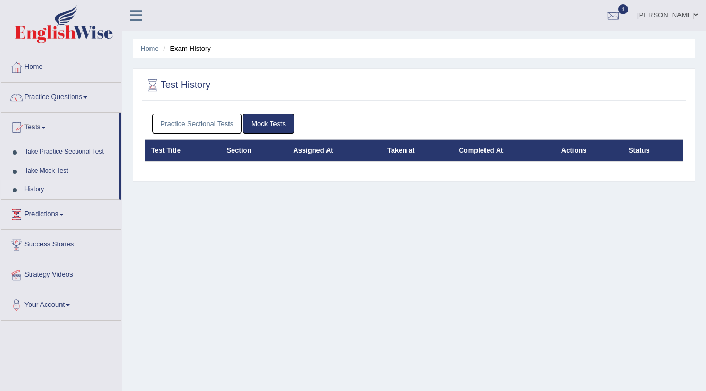
click at [208, 122] on link "Practice Sectional Tests" at bounding box center [197, 124] width 90 height 20
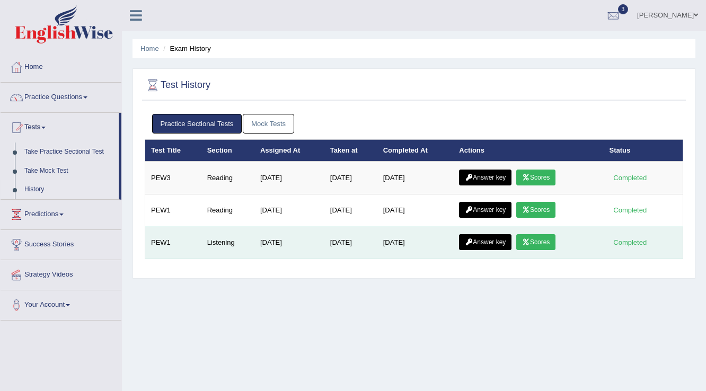
click at [555, 236] on link "Scores" at bounding box center [535, 242] width 39 height 16
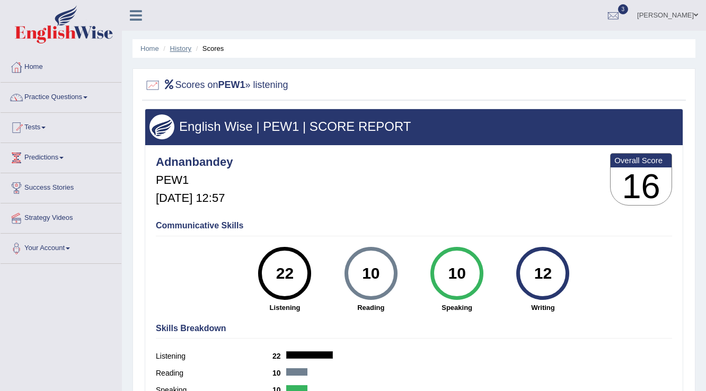
click at [182, 47] on link "History" at bounding box center [180, 49] width 21 height 8
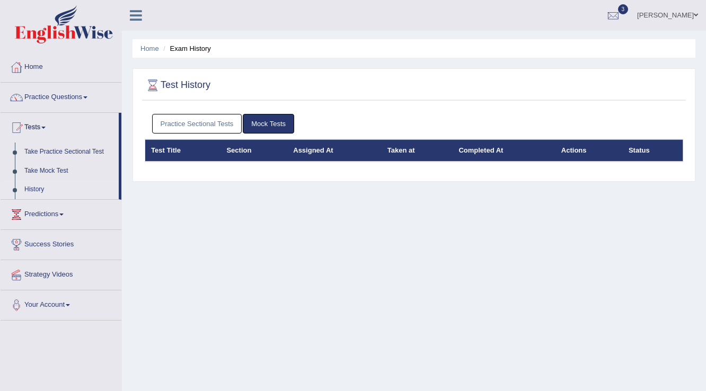
click at [197, 125] on link "Practice Sectional Tests" at bounding box center [197, 124] width 90 height 20
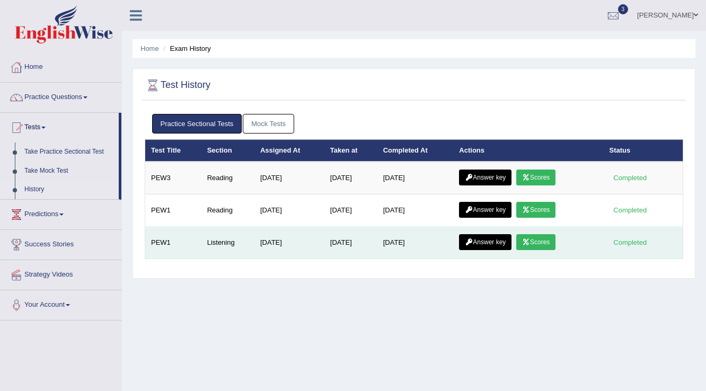
click at [488, 244] on link "Answer key" at bounding box center [485, 242] width 52 height 16
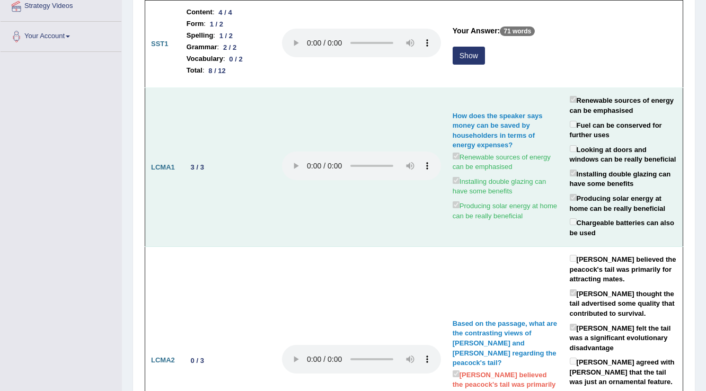
scroll to position [170, 0]
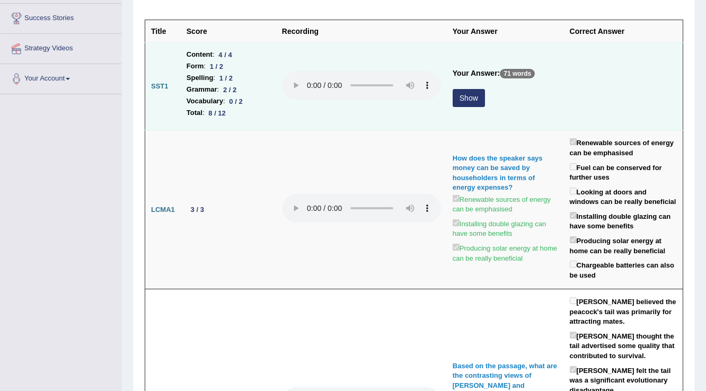
click at [473, 96] on button "Show" at bounding box center [469, 98] width 32 height 18
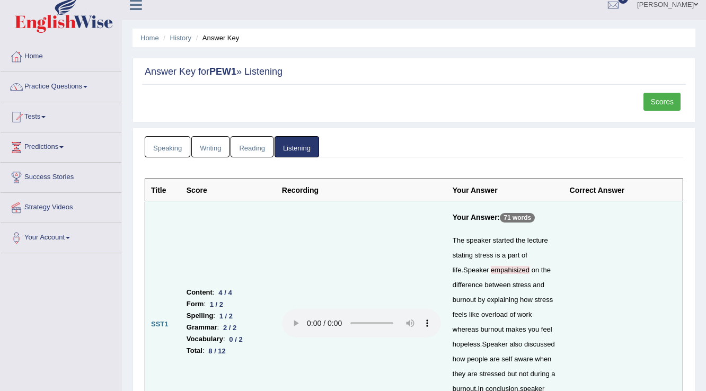
scroll to position [0, 0]
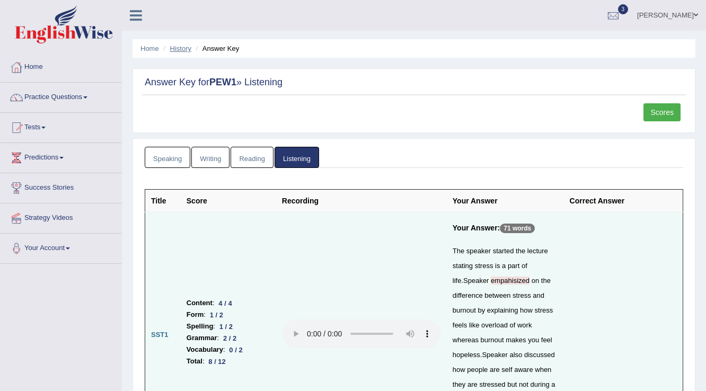
click at [181, 45] on link "History" at bounding box center [180, 49] width 21 height 8
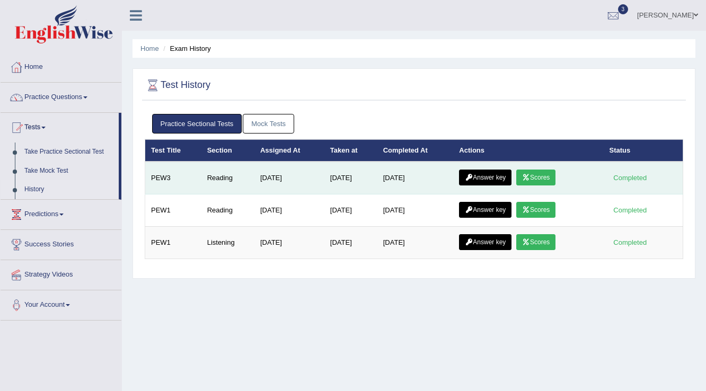
click at [553, 180] on link "Scores" at bounding box center [535, 178] width 39 height 16
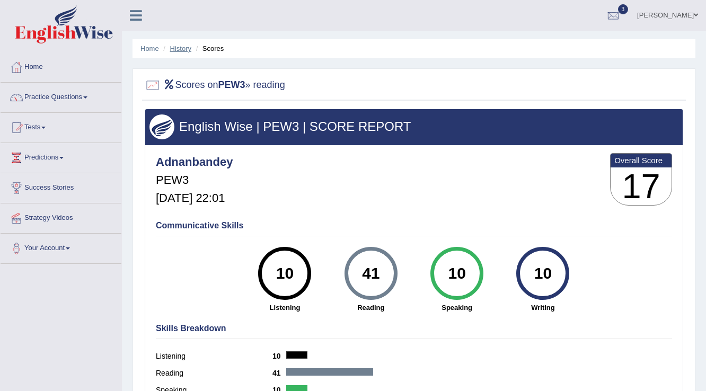
click at [174, 51] on link "History" at bounding box center [180, 49] width 21 height 8
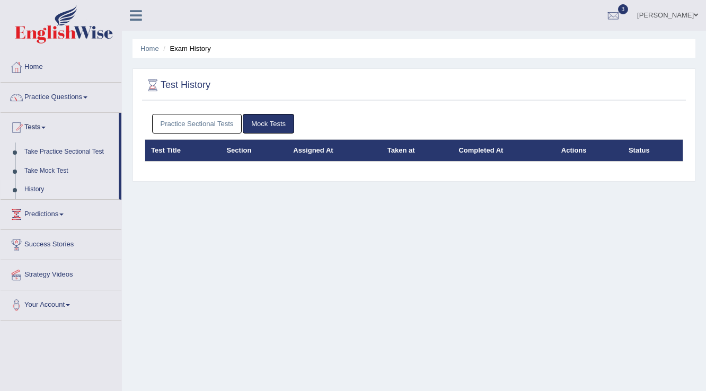
click at [184, 130] on link "Practice Sectional Tests" at bounding box center [197, 124] width 90 height 20
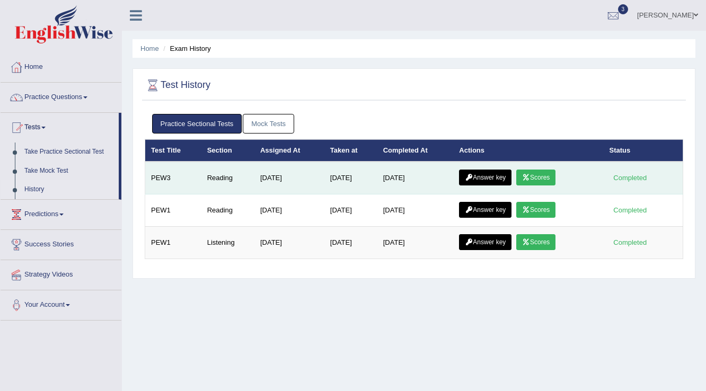
click at [488, 178] on link "Answer key" at bounding box center [485, 178] width 52 height 16
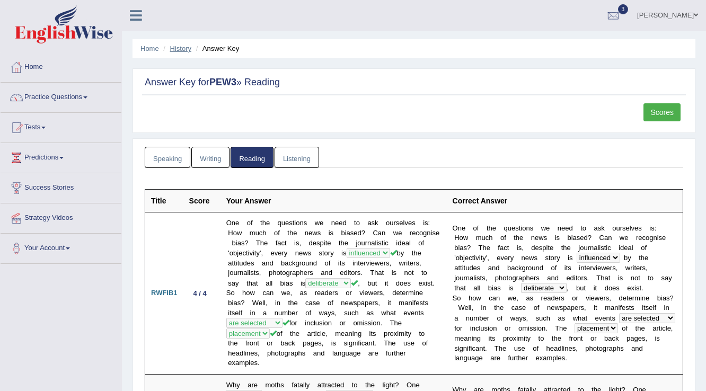
click at [182, 49] on link "History" at bounding box center [180, 49] width 21 height 8
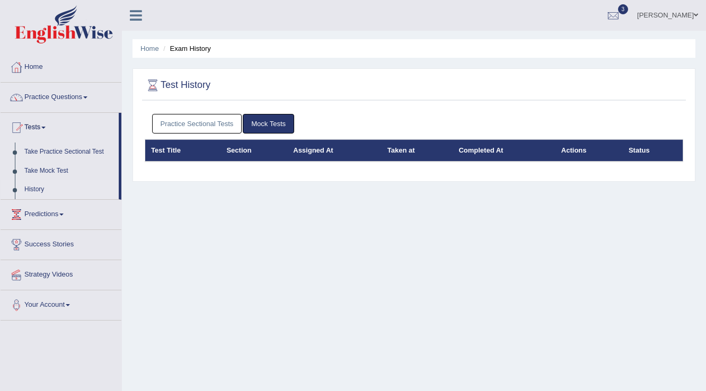
click at [209, 123] on link "Practice Sectional Tests" at bounding box center [197, 124] width 90 height 20
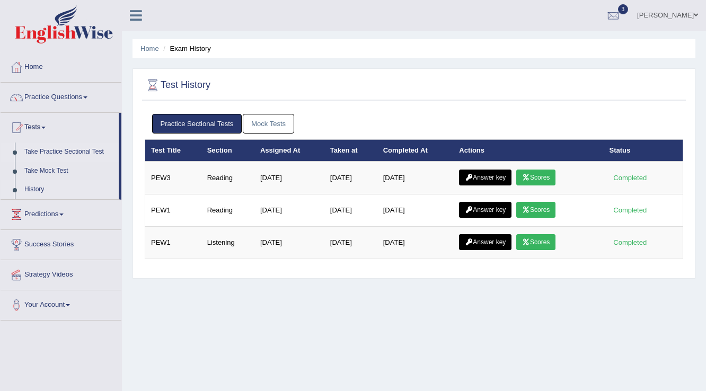
click at [60, 147] on link "Take Practice Sectional Test" at bounding box center [69, 152] width 99 height 19
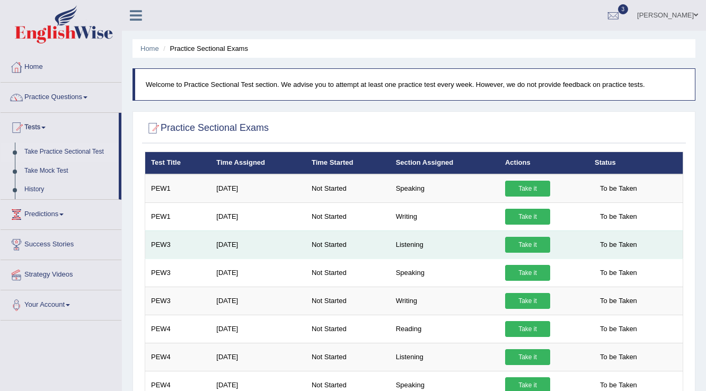
click at [534, 243] on link "Take it" at bounding box center [527, 245] width 45 height 16
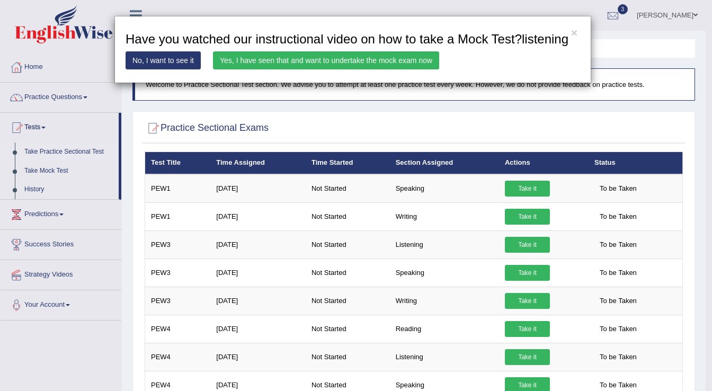
click at [339, 59] on link "Yes, I have seen that and want to undertake the mock exam now" at bounding box center [326, 60] width 226 height 18
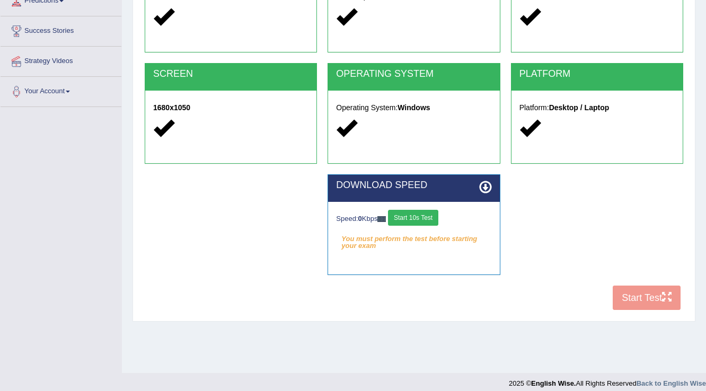
scroll to position [165, 0]
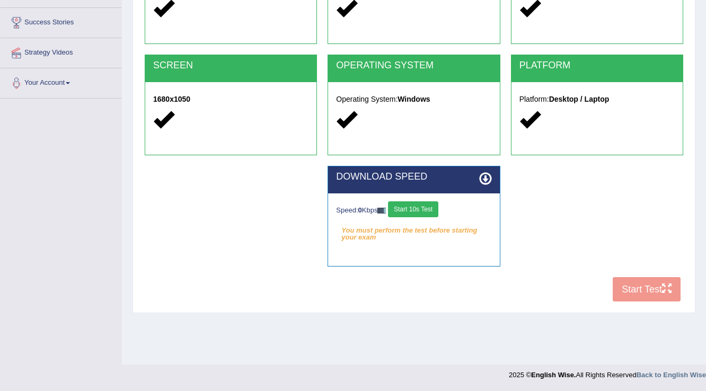
click at [413, 206] on button "Start 10s Test" at bounding box center [413, 209] width 50 height 16
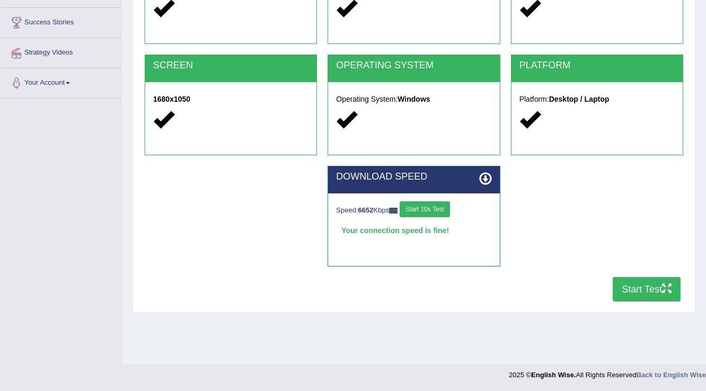
click at [641, 296] on button "Start Test" at bounding box center [647, 289] width 68 height 24
